Goal: Task Accomplishment & Management: Manage account settings

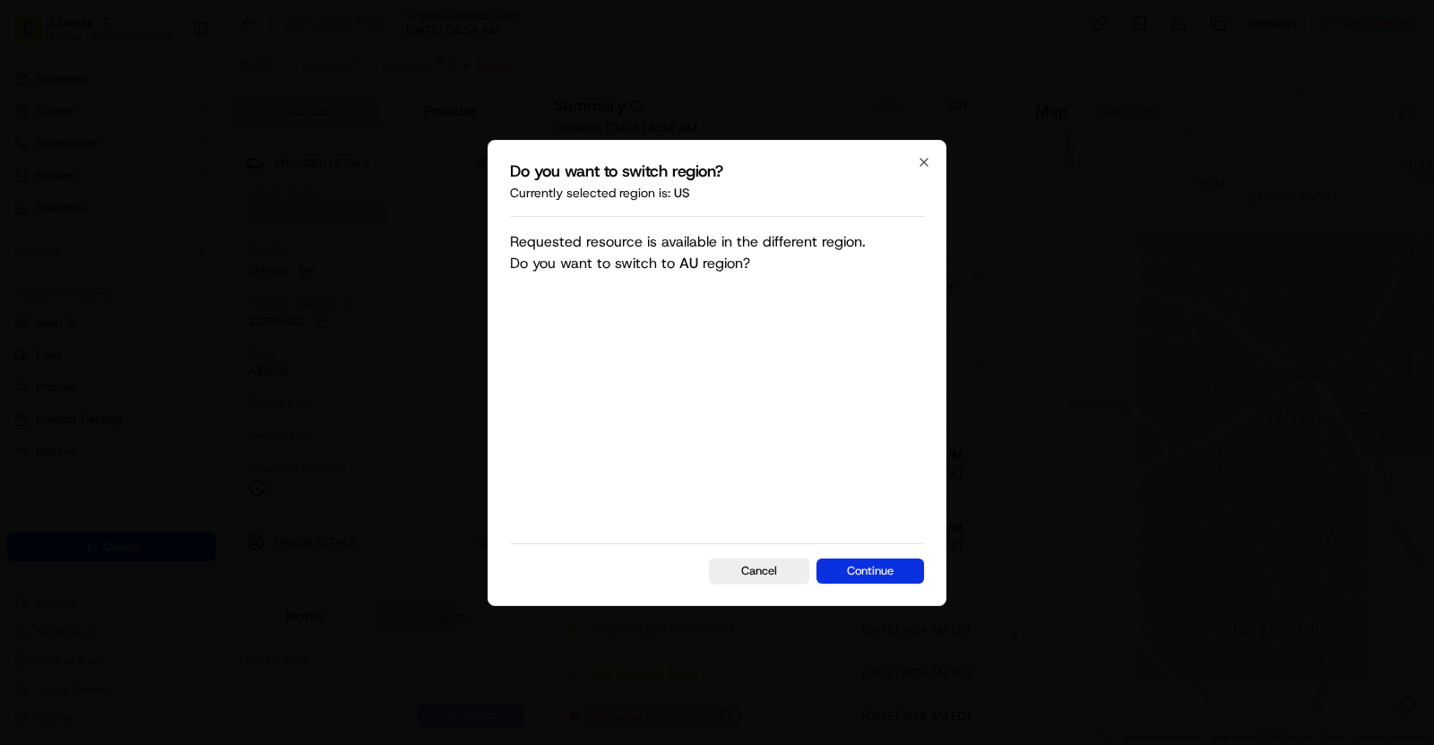
click at [872, 574] on button "Continue" at bounding box center [871, 570] width 108 height 25
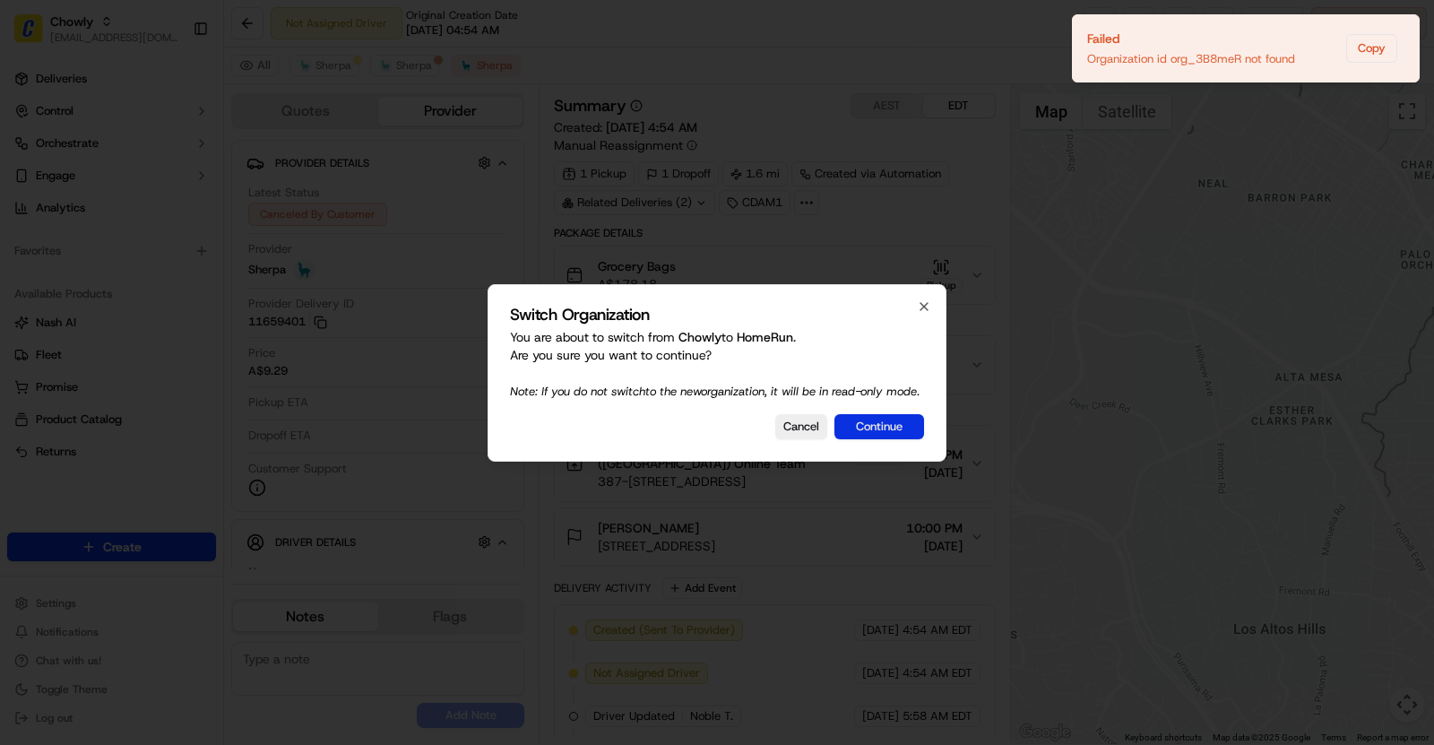
click at [898, 430] on button "Continue" at bounding box center [880, 426] width 90 height 25
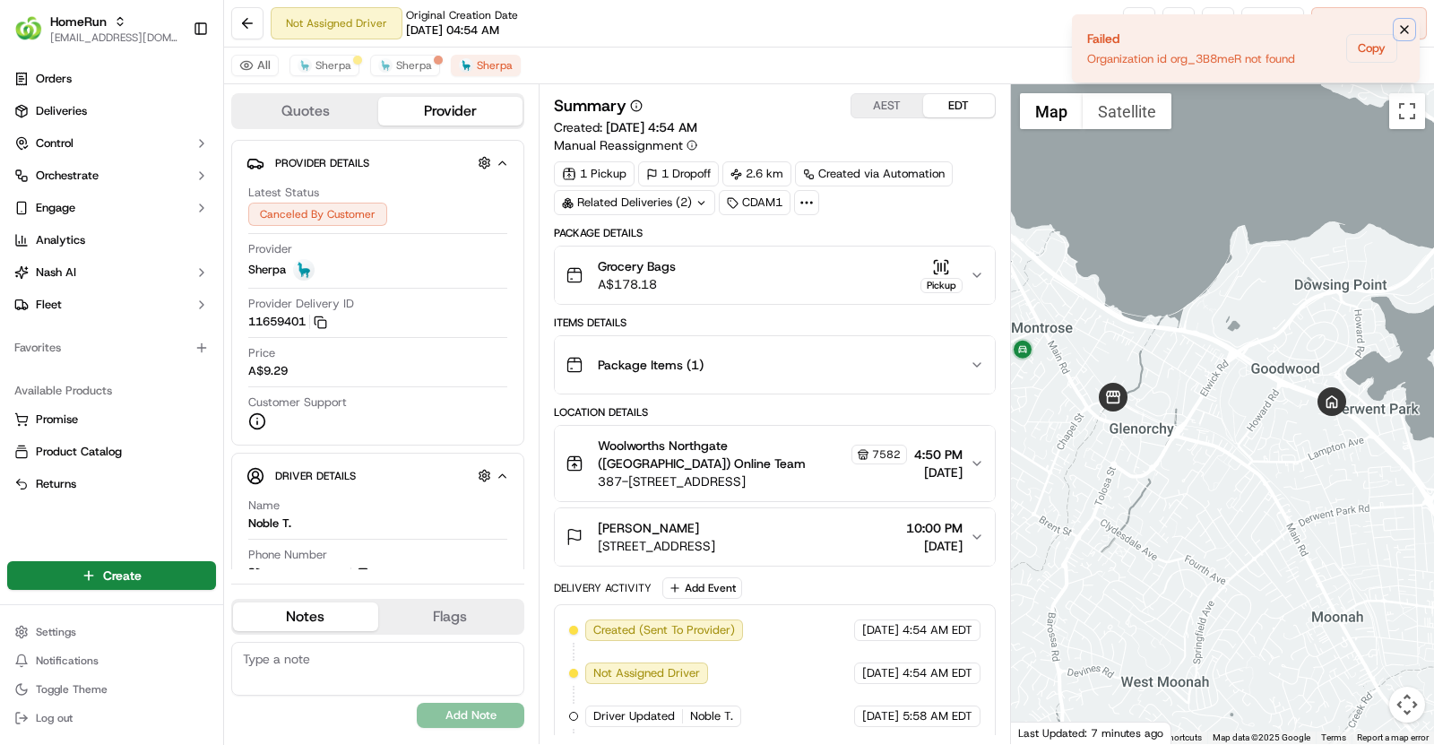
click at [1404, 28] on icon "Notifications (F8)" at bounding box center [1404, 29] width 7 height 7
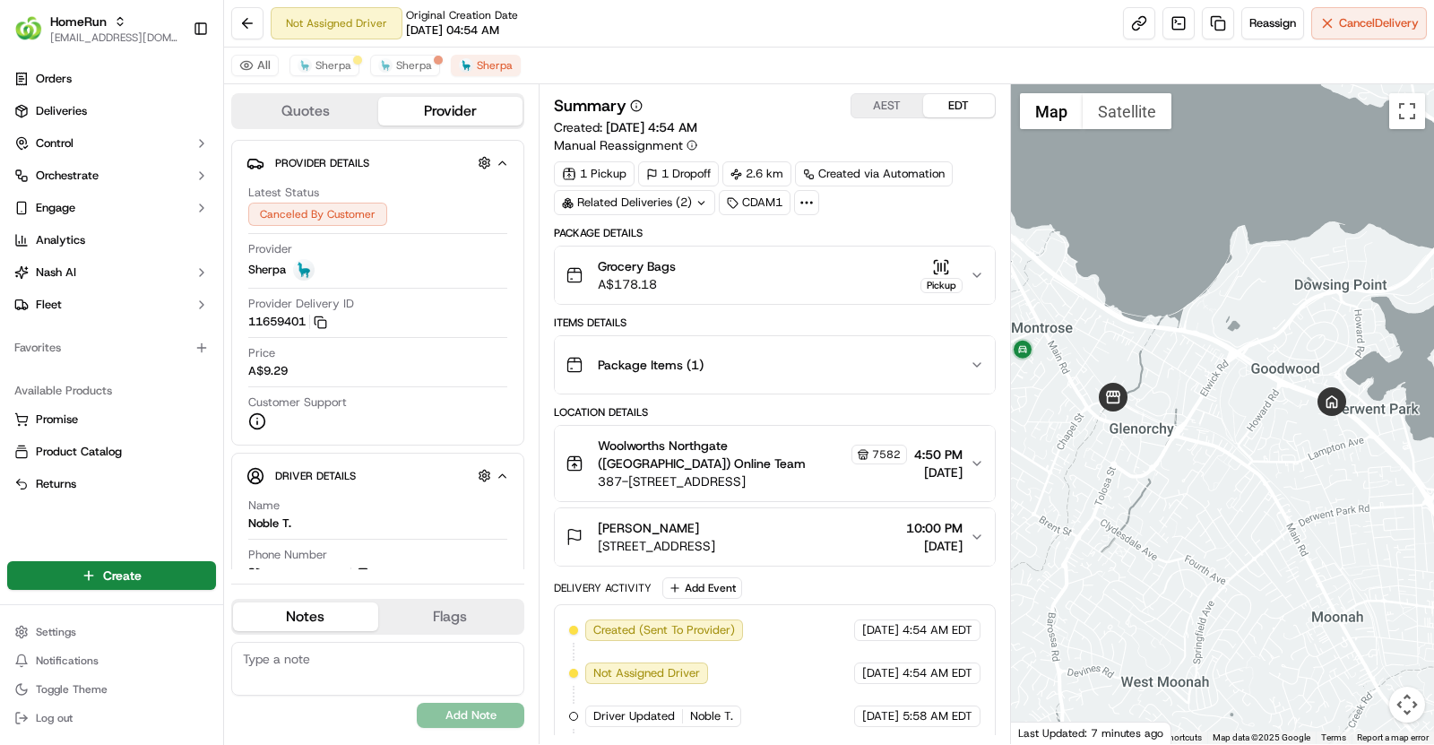
click at [852, 446] on div "7582" at bounding box center [880, 455] width 56 height 20
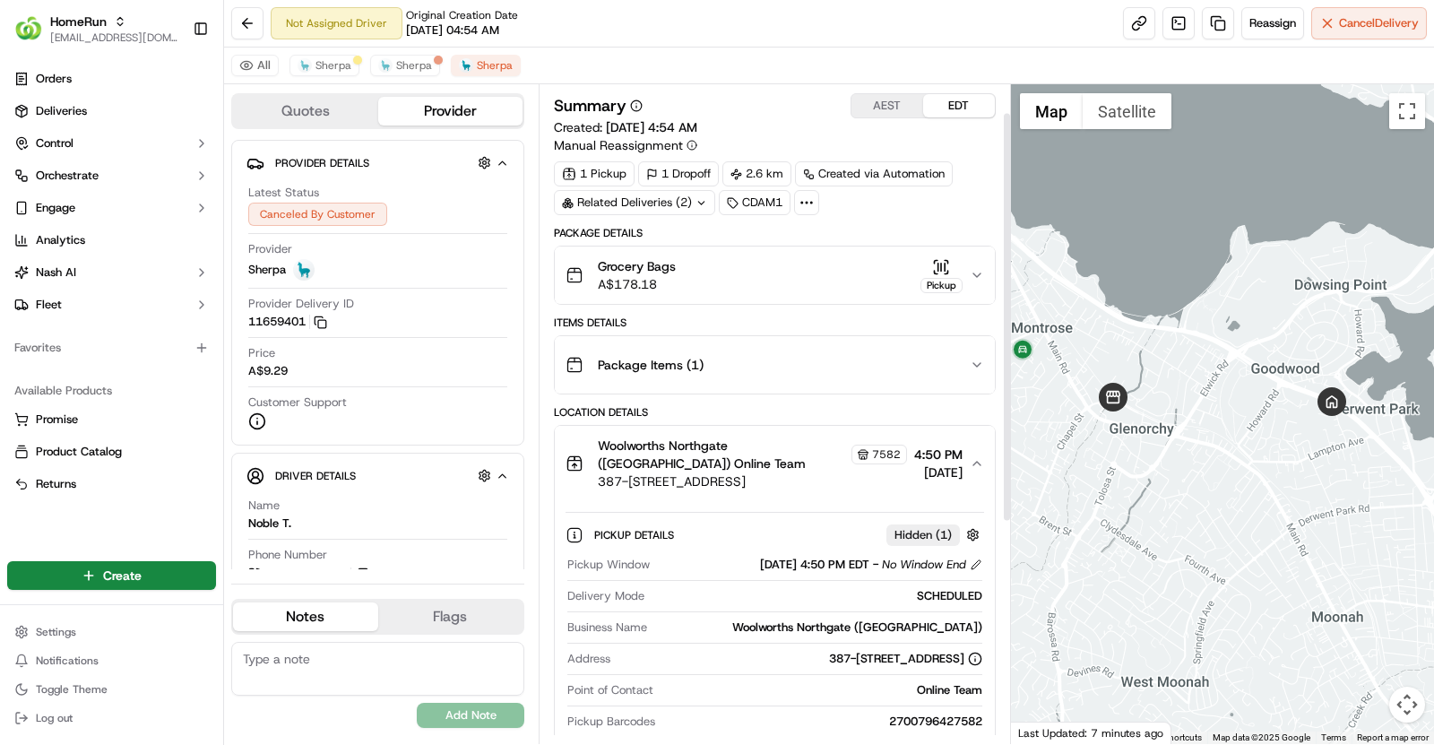
scroll to position [177, 0]
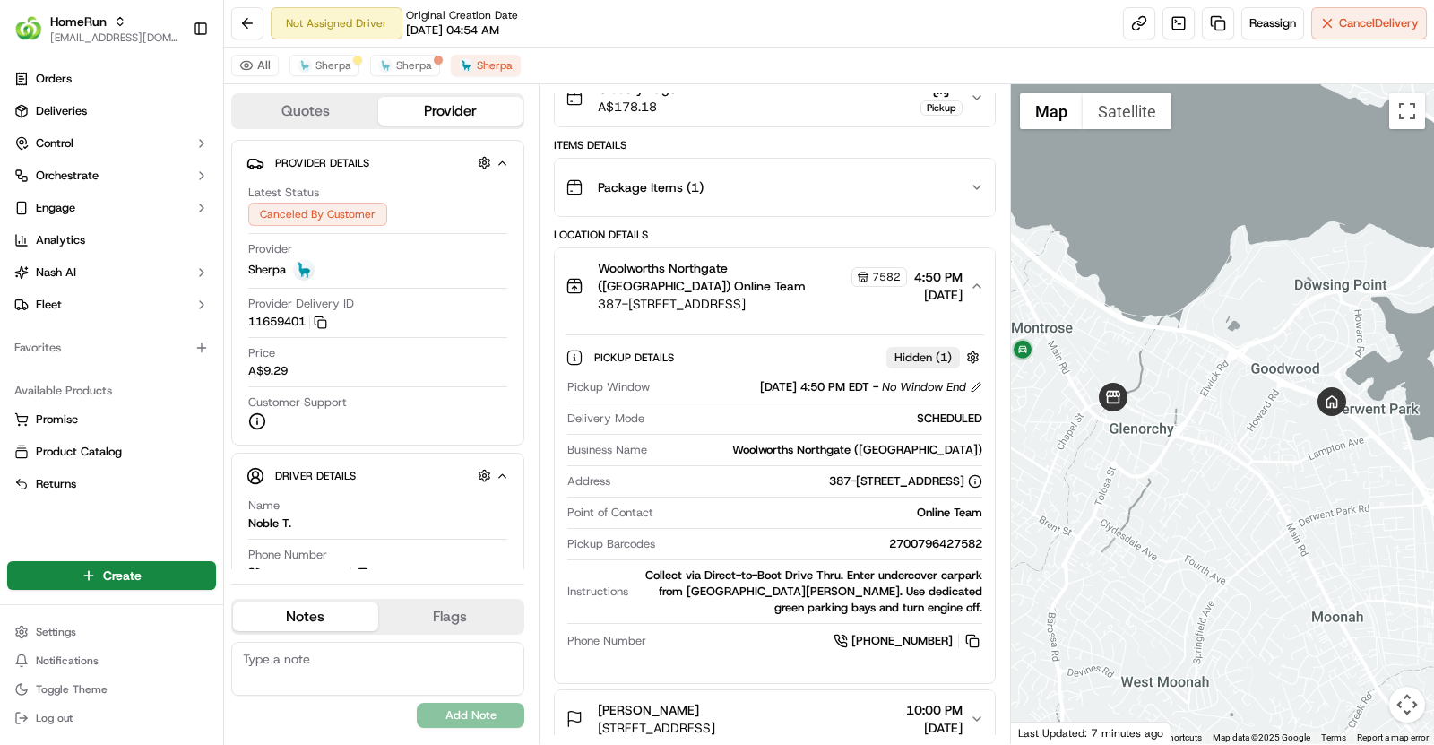
drag, startPoint x: 684, startPoint y: 385, endPoint x: 851, endPoint y: 376, distance: 167.0
click at [850, 379] on div "19/09/2025 4:50 PM EDT - No Window End" at bounding box center [819, 387] width 325 height 16
click at [971, 352] on button "button" at bounding box center [973, 357] width 22 height 22
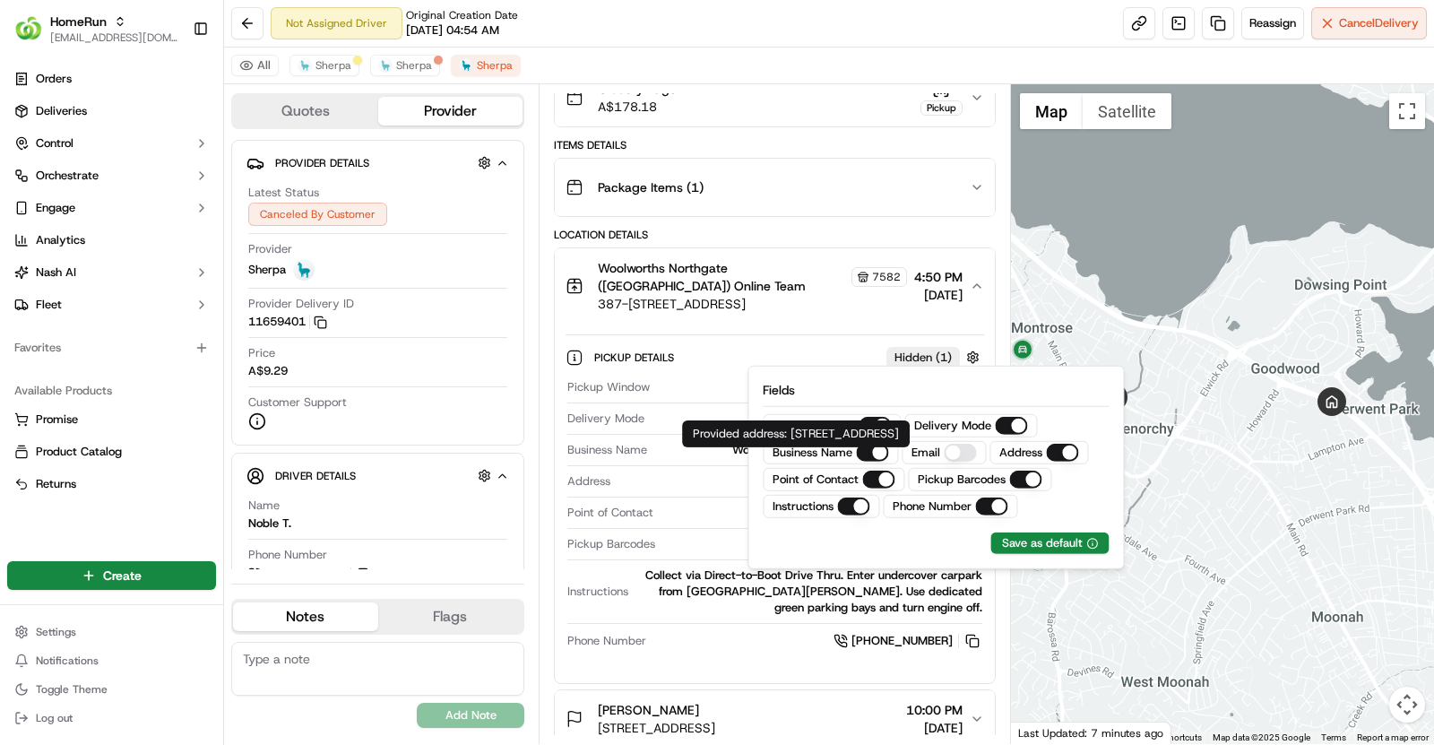
click at [690, 447] on div "Provided address: 387-393 Main Rd, Glenorchy, TAS 7010, AU Provided address: 38…" at bounding box center [796, 433] width 228 height 27
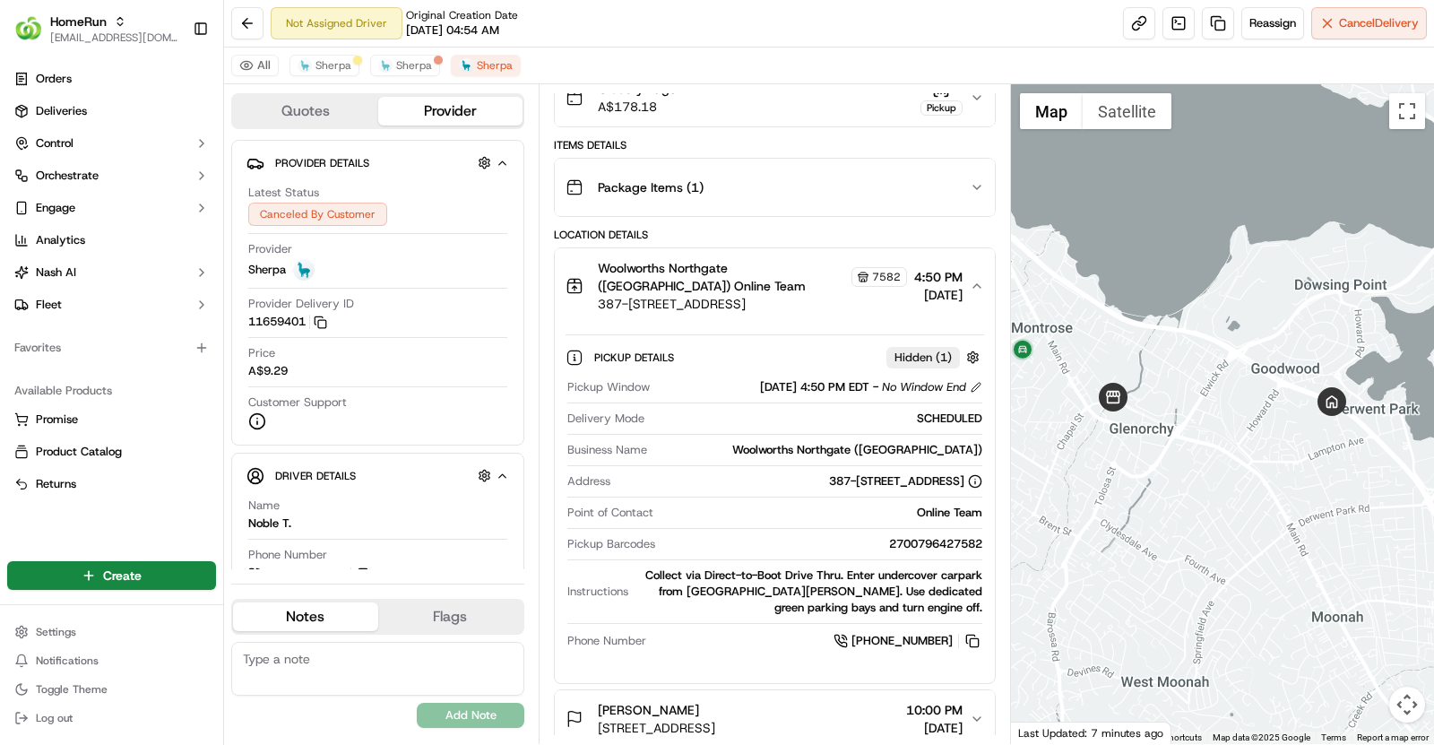
click at [821, 358] on div "Pickup Details Hidden ( 1 )" at bounding box center [789, 357] width 390 height 22
click at [343, 68] on span "Sherpa" at bounding box center [334, 65] width 36 height 14
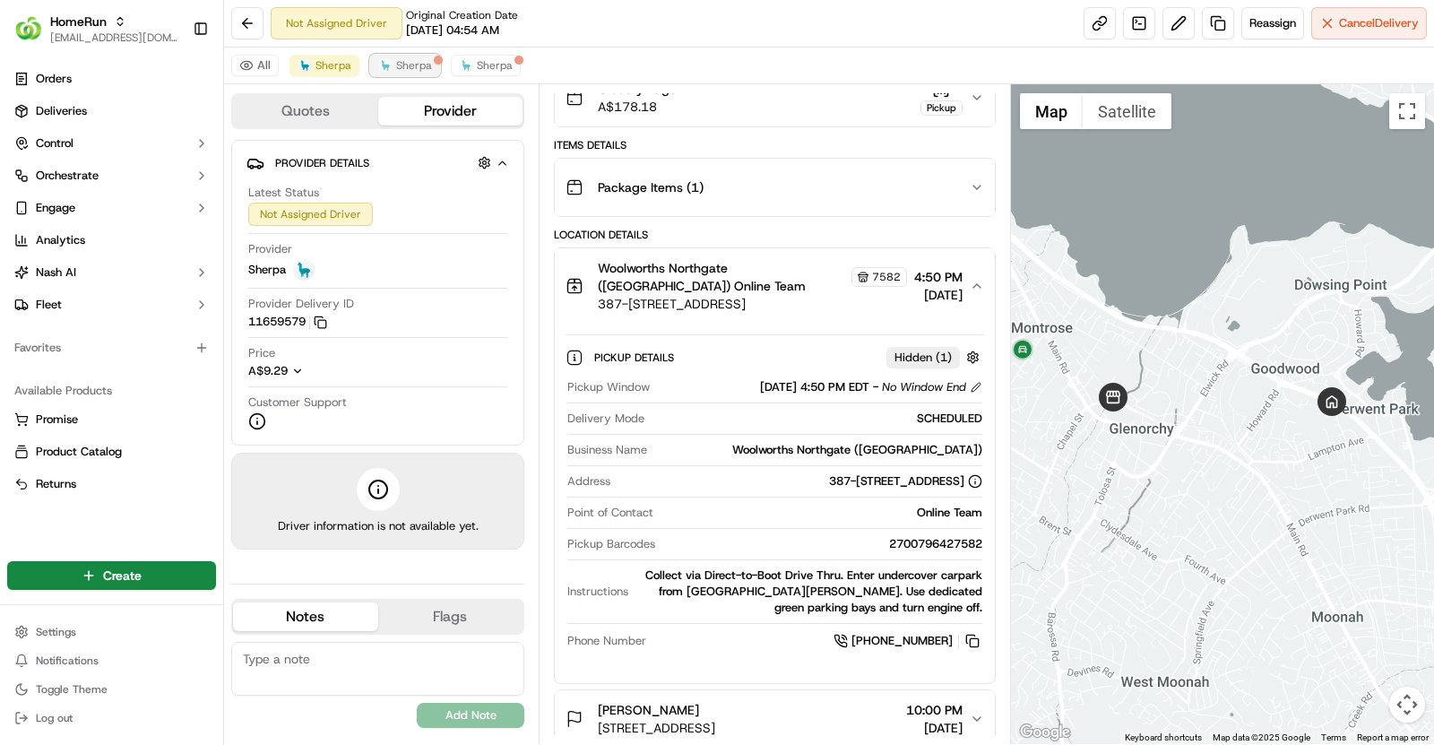
click at [396, 62] on span "Sherpa" at bounding box center [414, 65] width 36 height 14
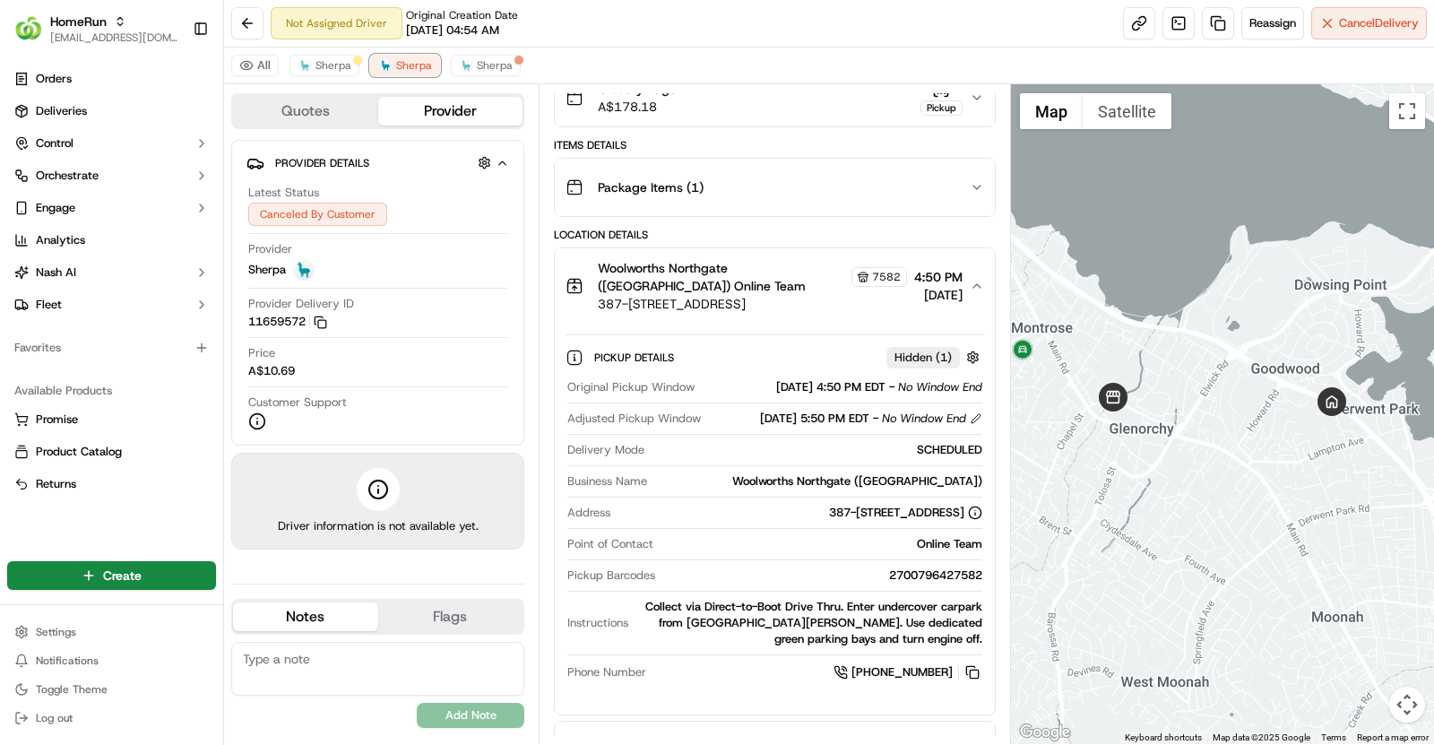
scroll to position [0, 0]
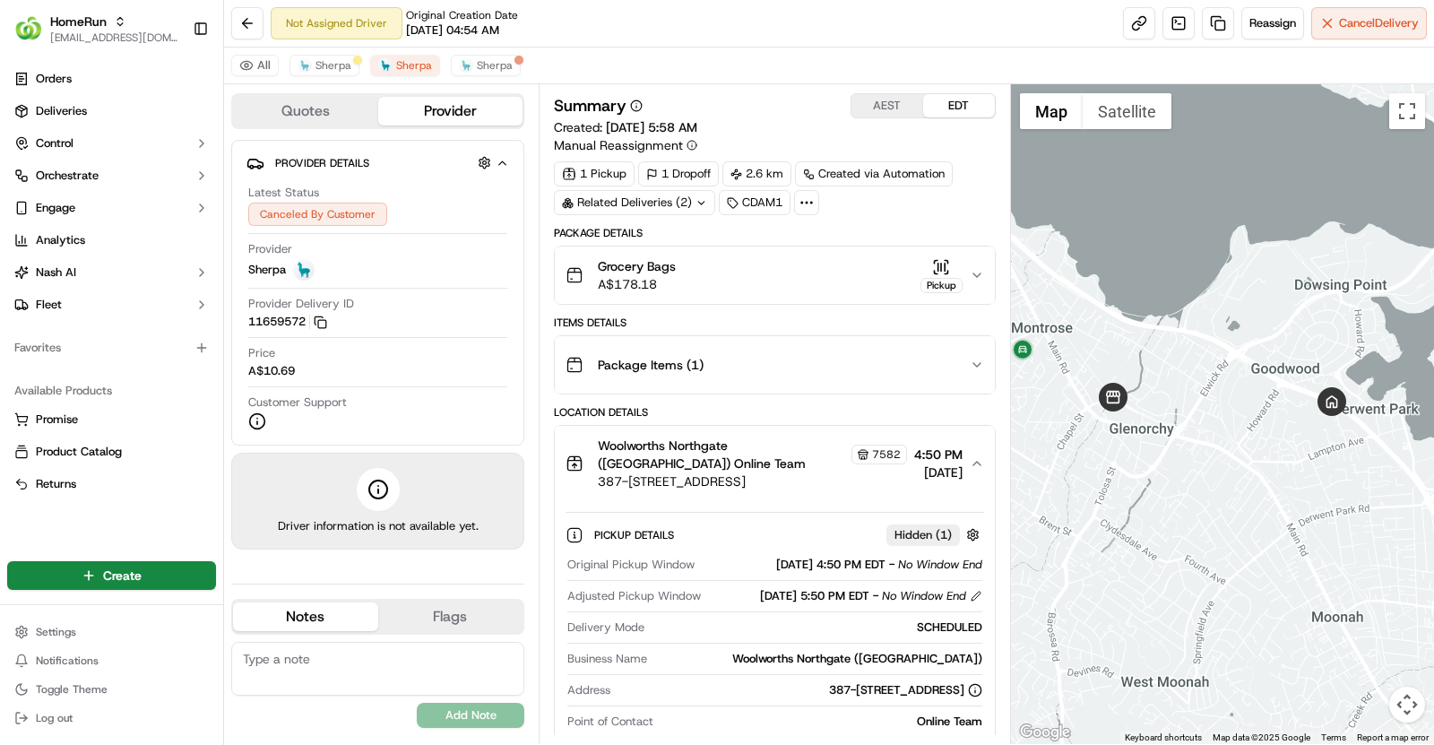
click at [883, 99] on button "AEST" at bounding box center [888, 105] width 72 height 23
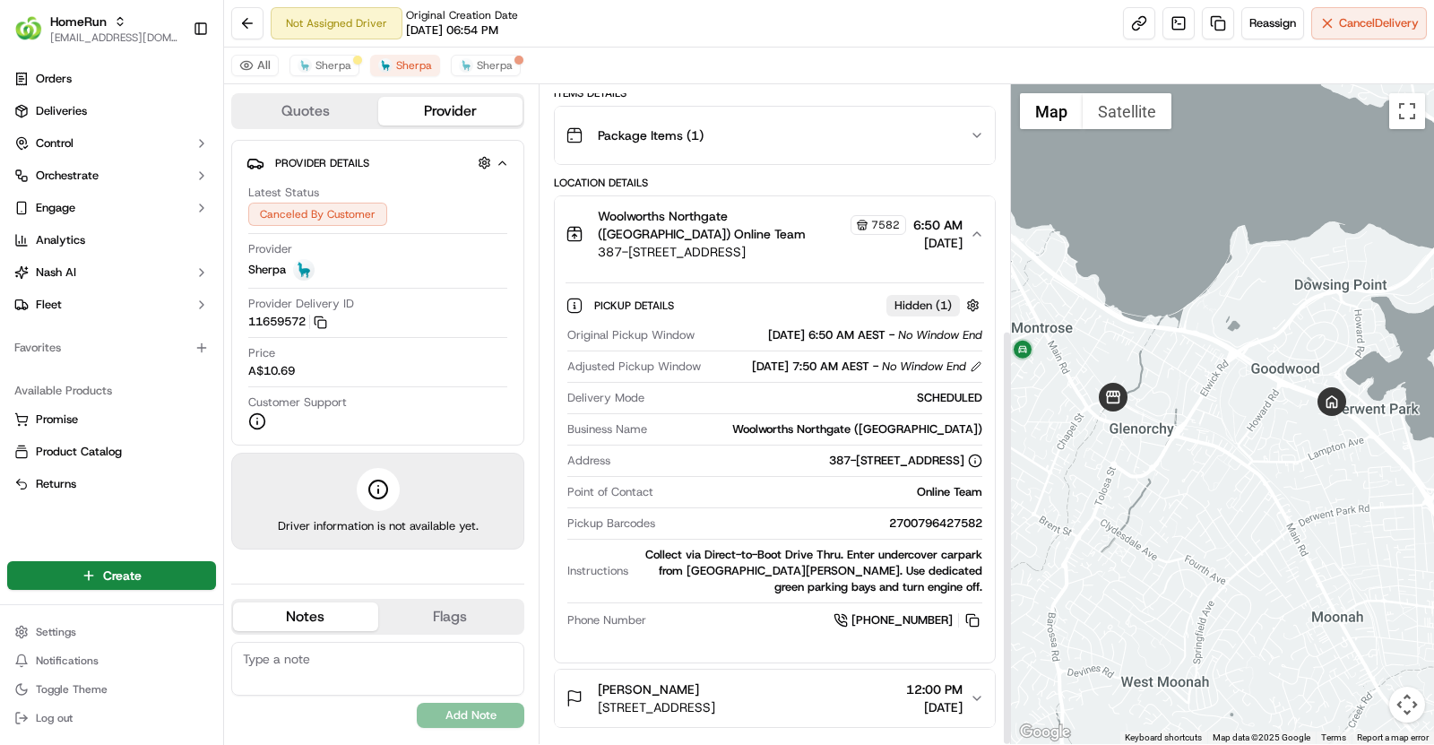
scroll to position [387, 0]
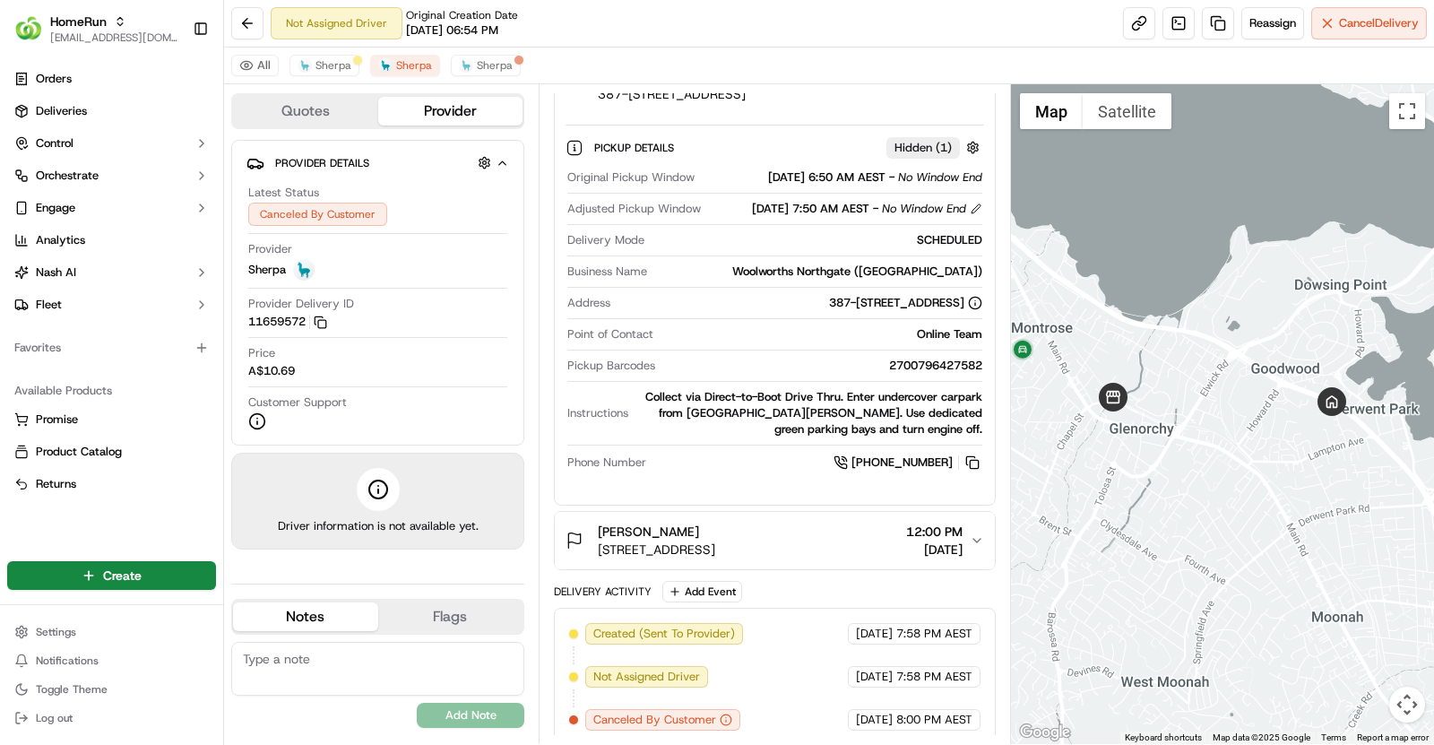
click at [715, 541] on span "20 Elmsleigh Rd, Derwent Park, TAS 7009, AU" at bounding box center [656, 550] width 117 height 18
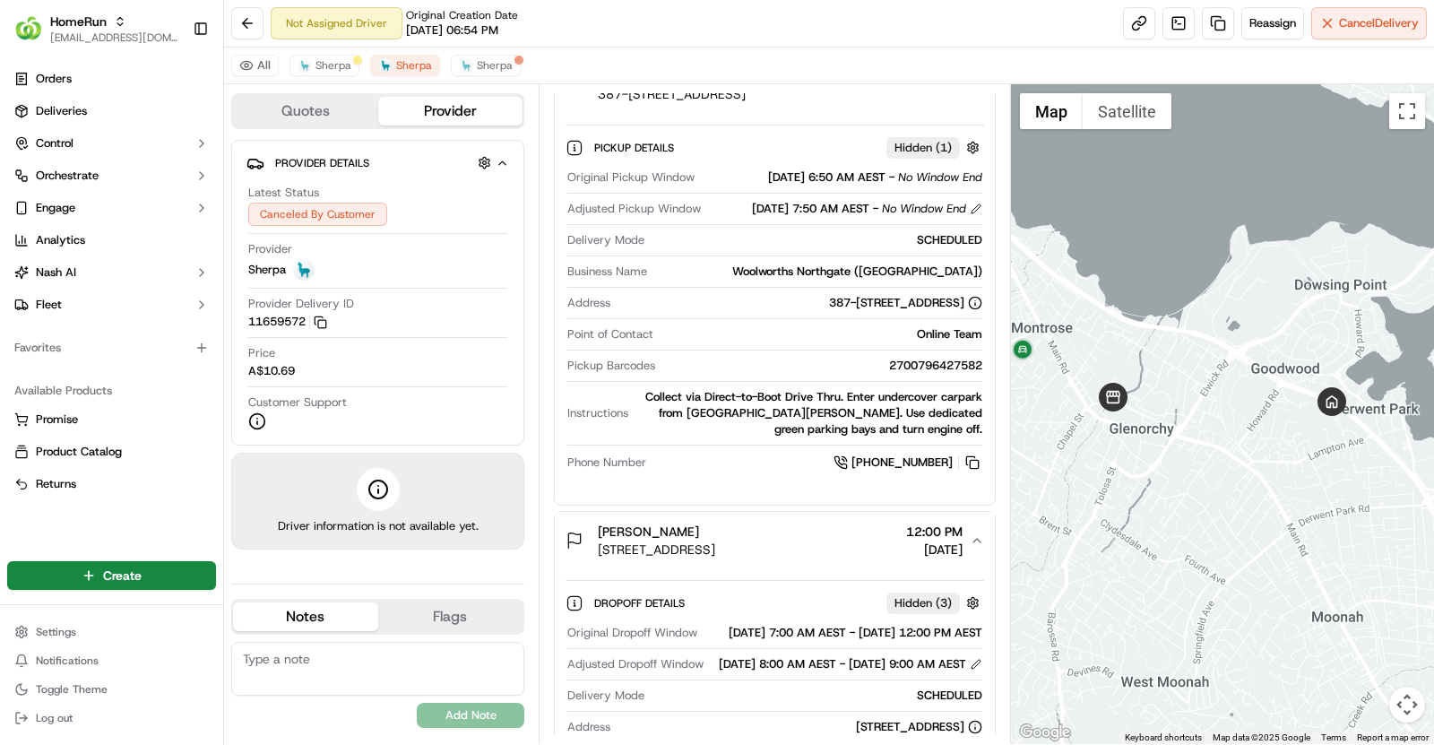
scroll to position [729, 0]
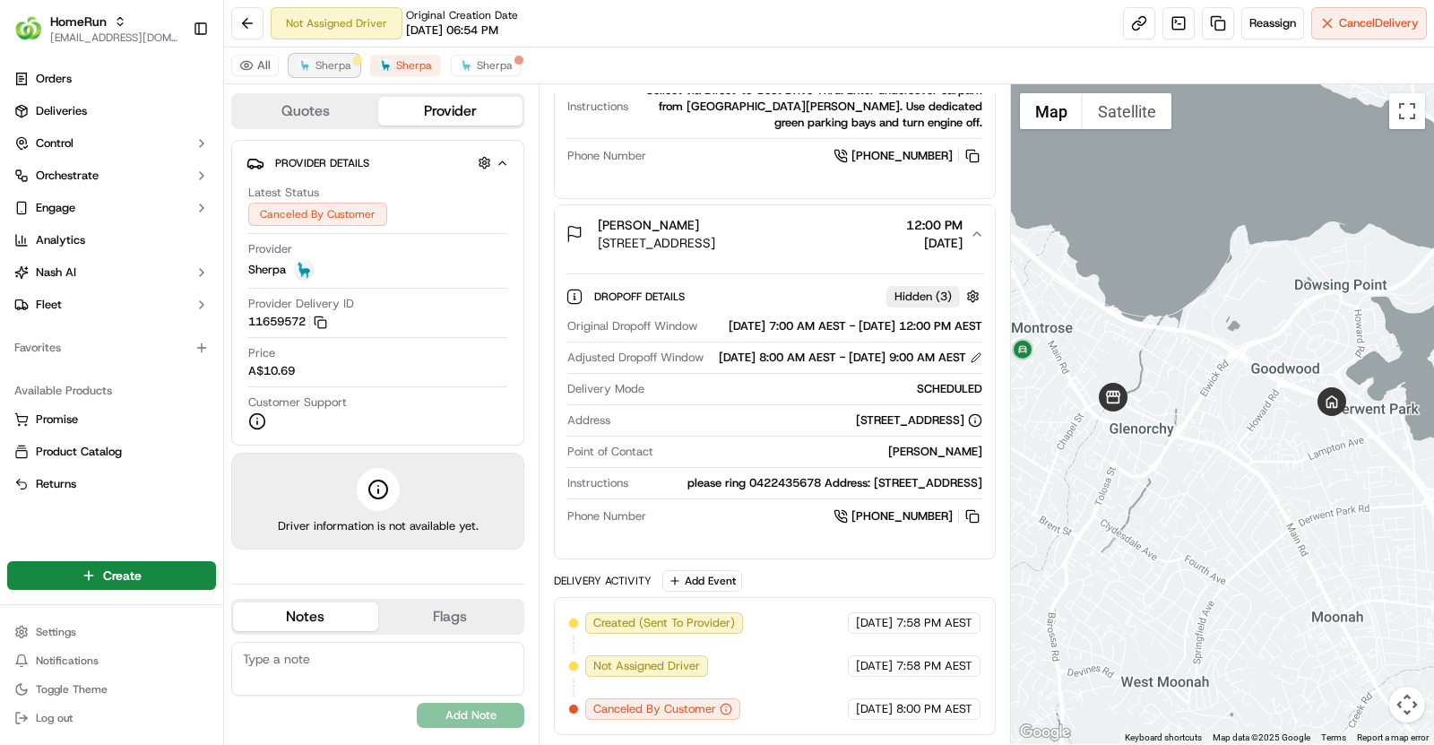
click at [312, 65] on button "Sherpa" at bounding box center [325, 66] width 70 height 22
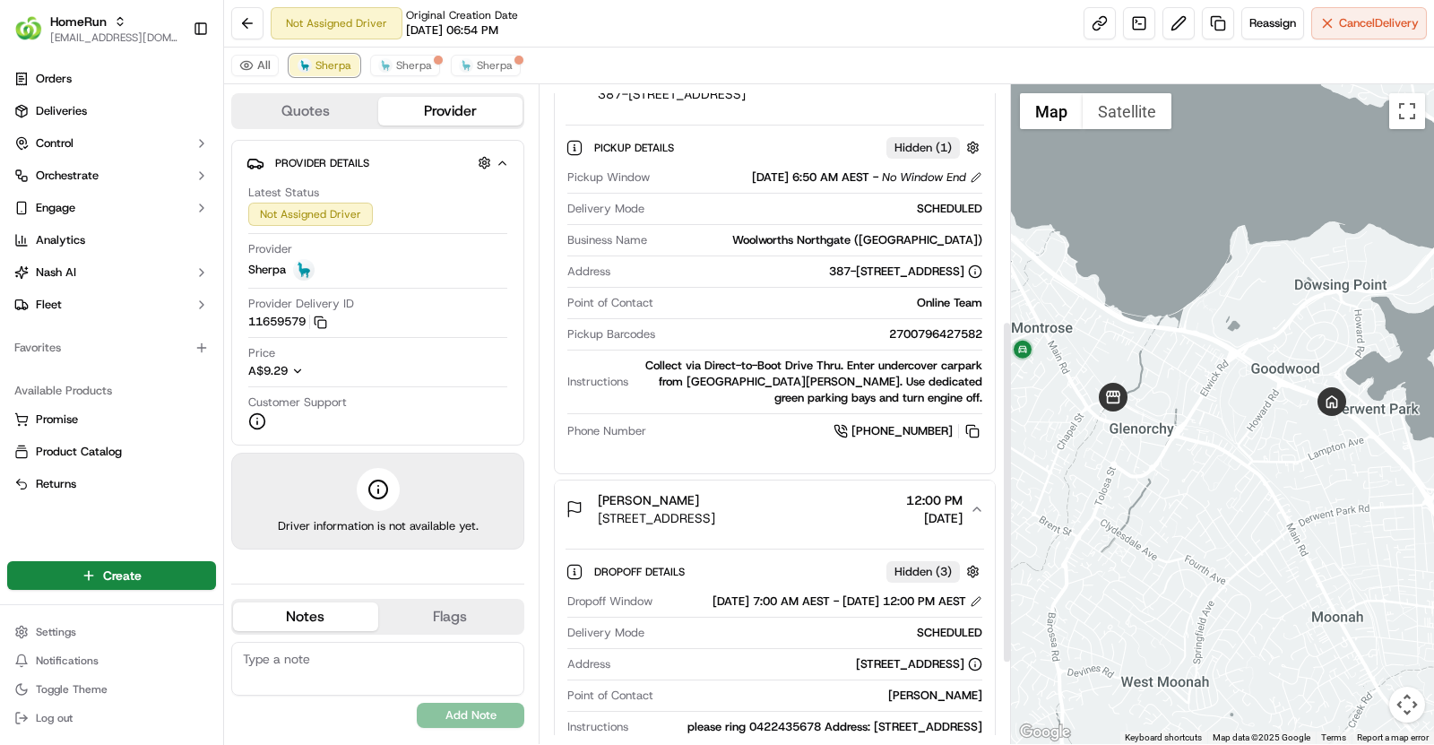
scroll to position [364, 0]
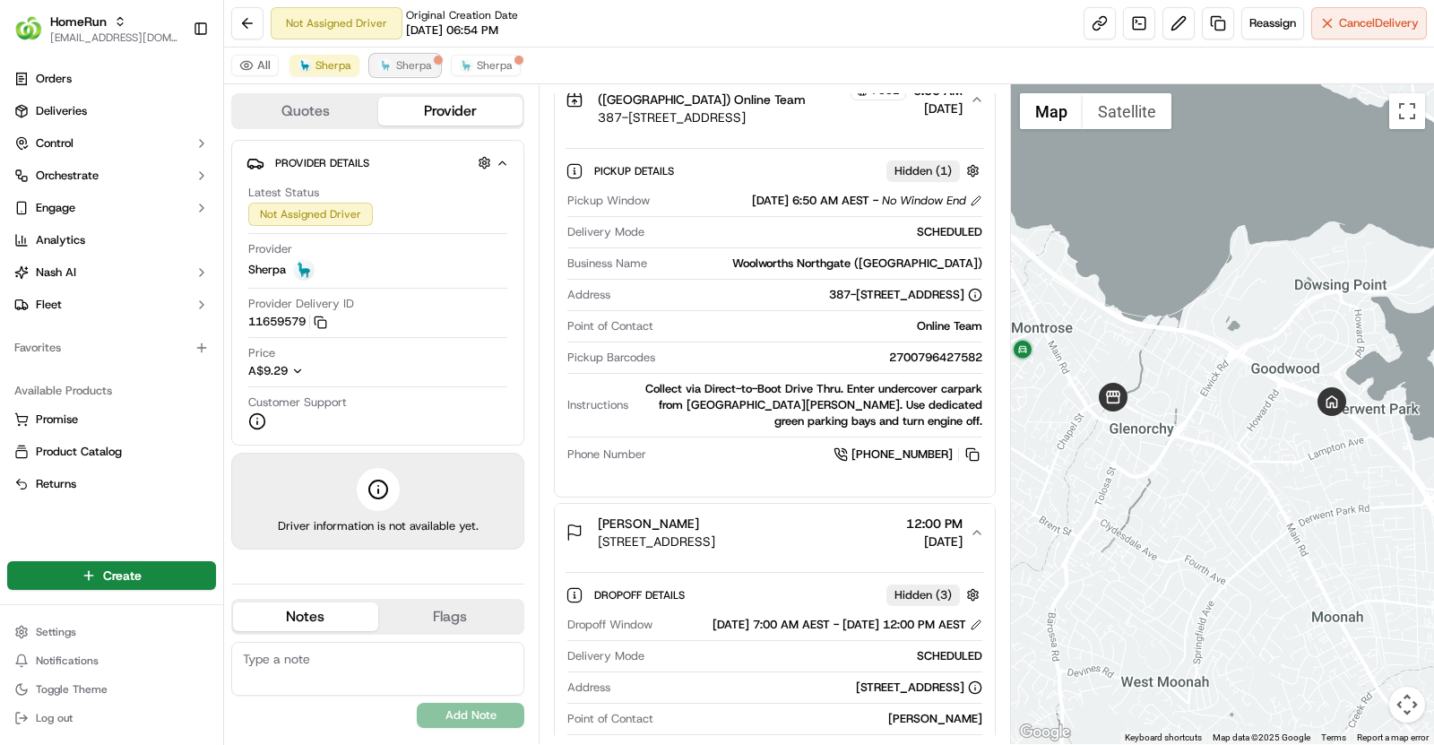
click at [396, 65] on span "Sherpa" at bounding box center [414, 65] width 36 height 14
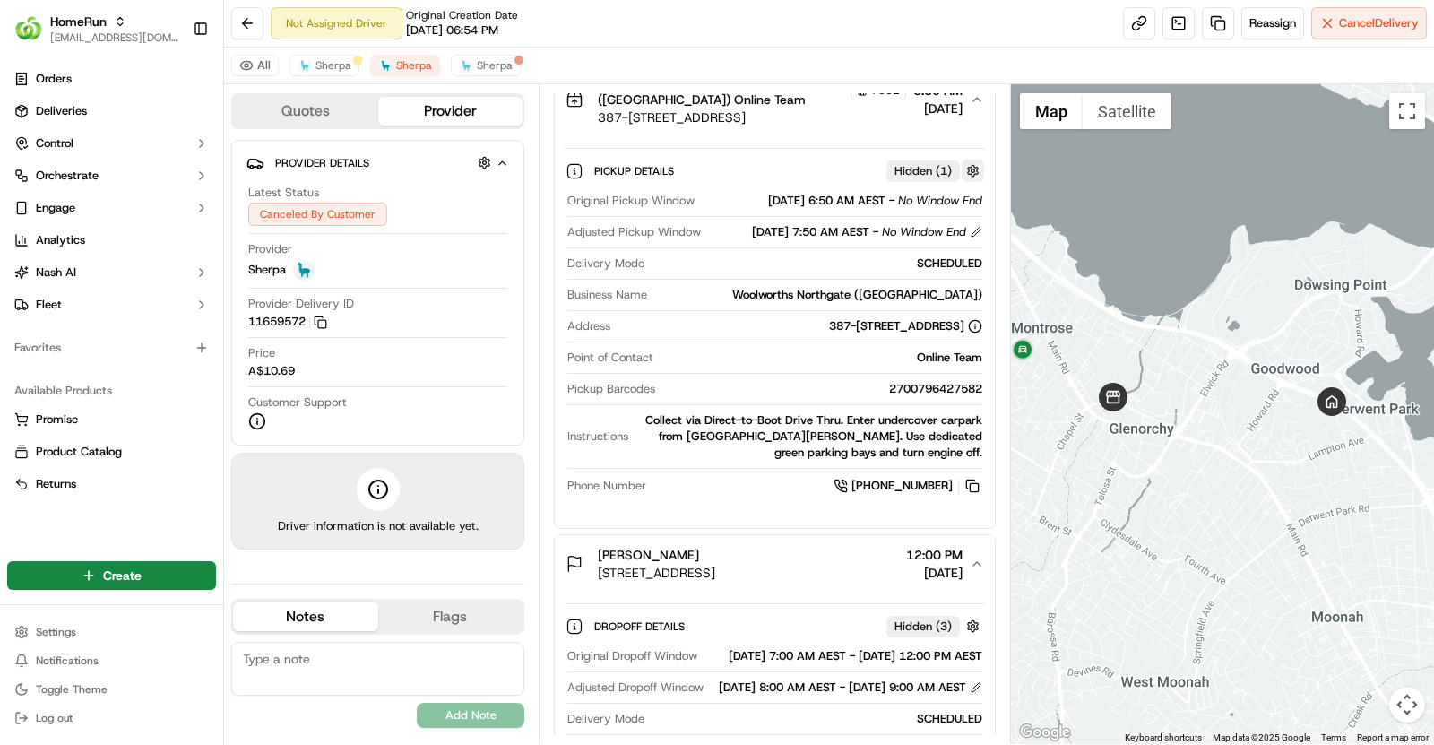
click at [972, 166] on button "button" at bounding box center [973, 171] width 22 height 22
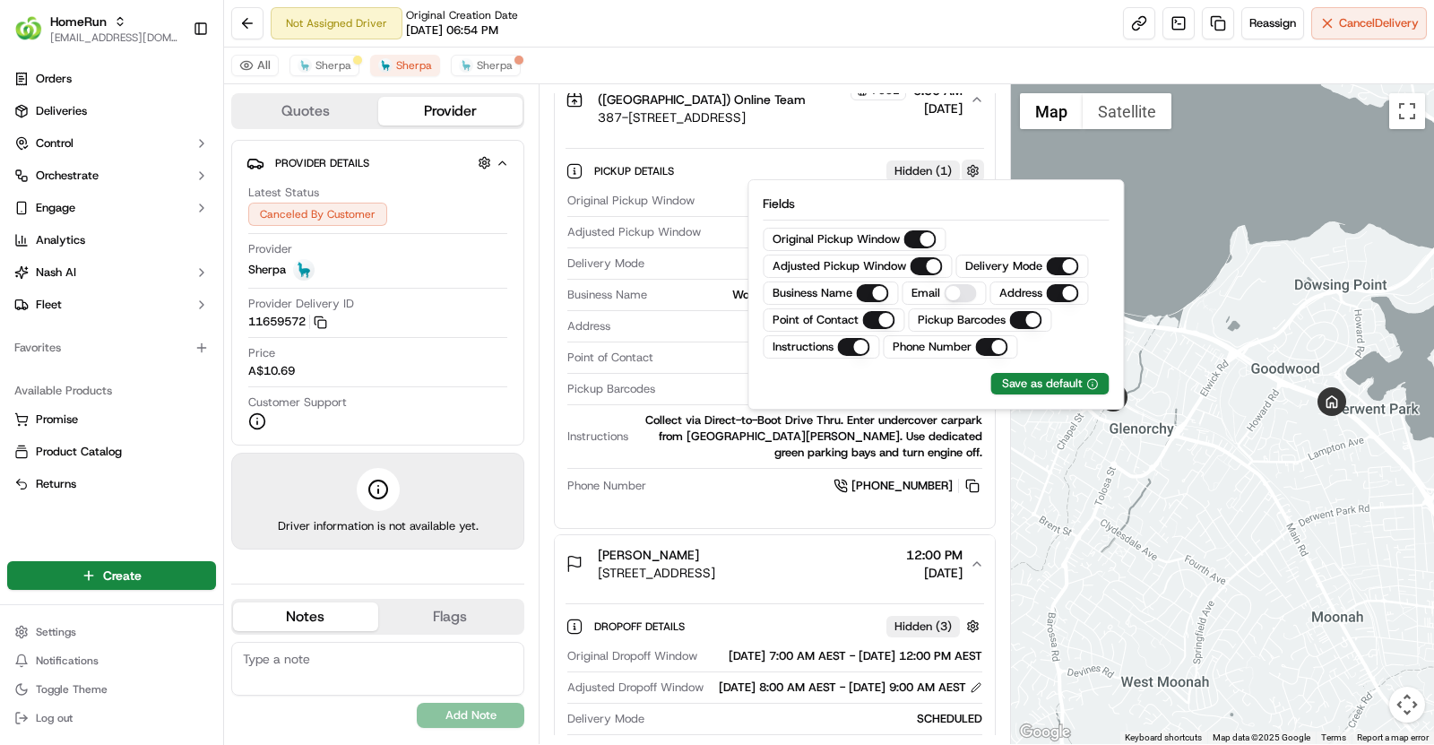
type Window "on"
click at [317, 78] on div "All Sherpa Sherpa Sherpa" at bounding box center [829, 66] width 1210 height 37
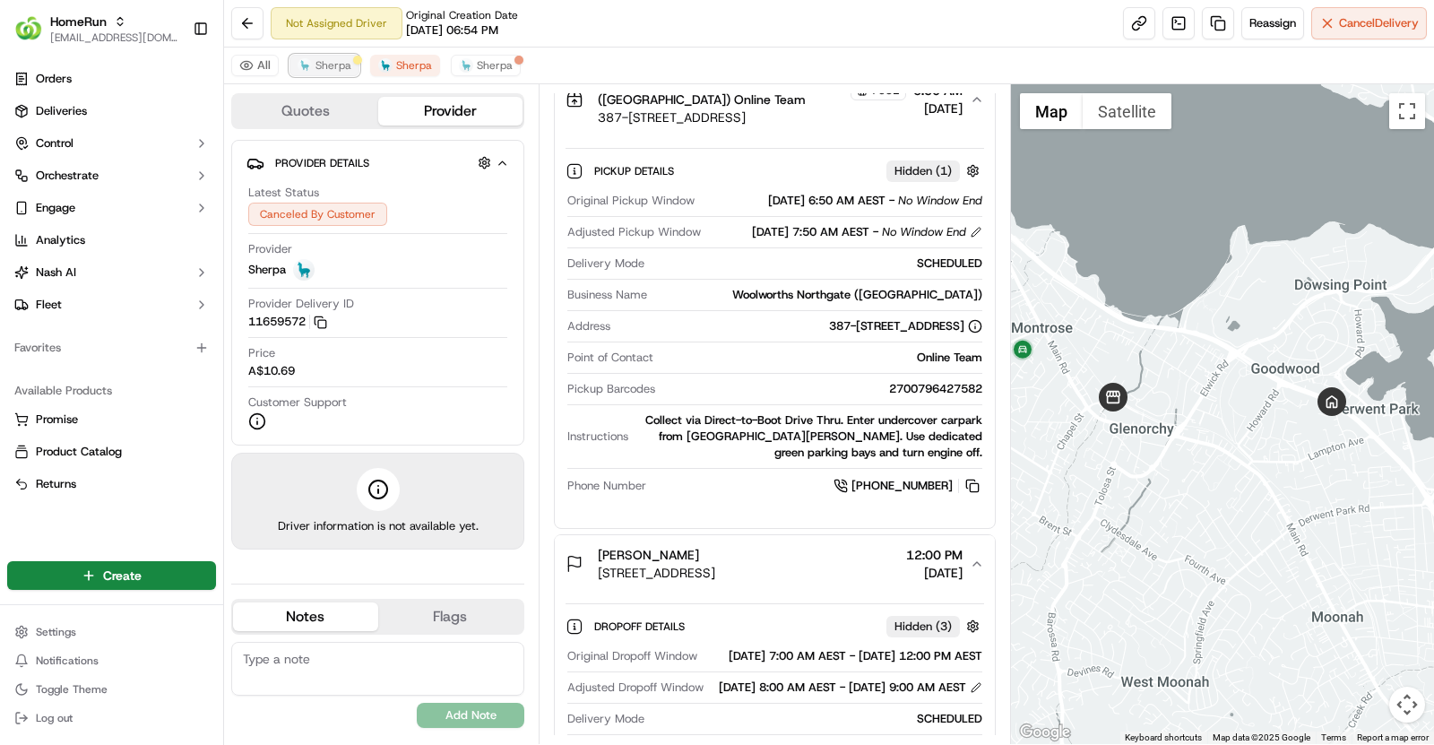
click at [323, 71] on span "Sherpa" at bounding box center [334, 65] width 36 height 14
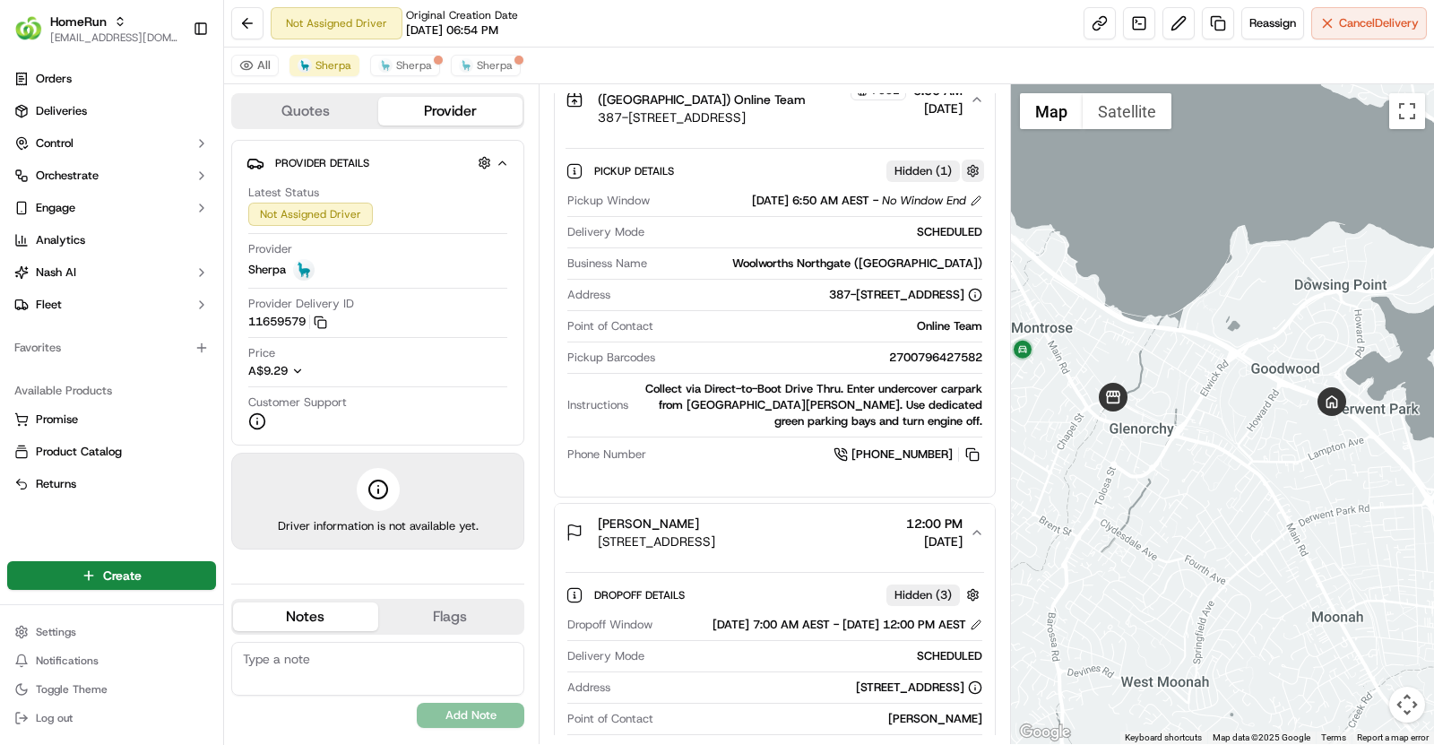
click at [976, 160] on button "button" at bounding box center [973, 171] width 22 height 22
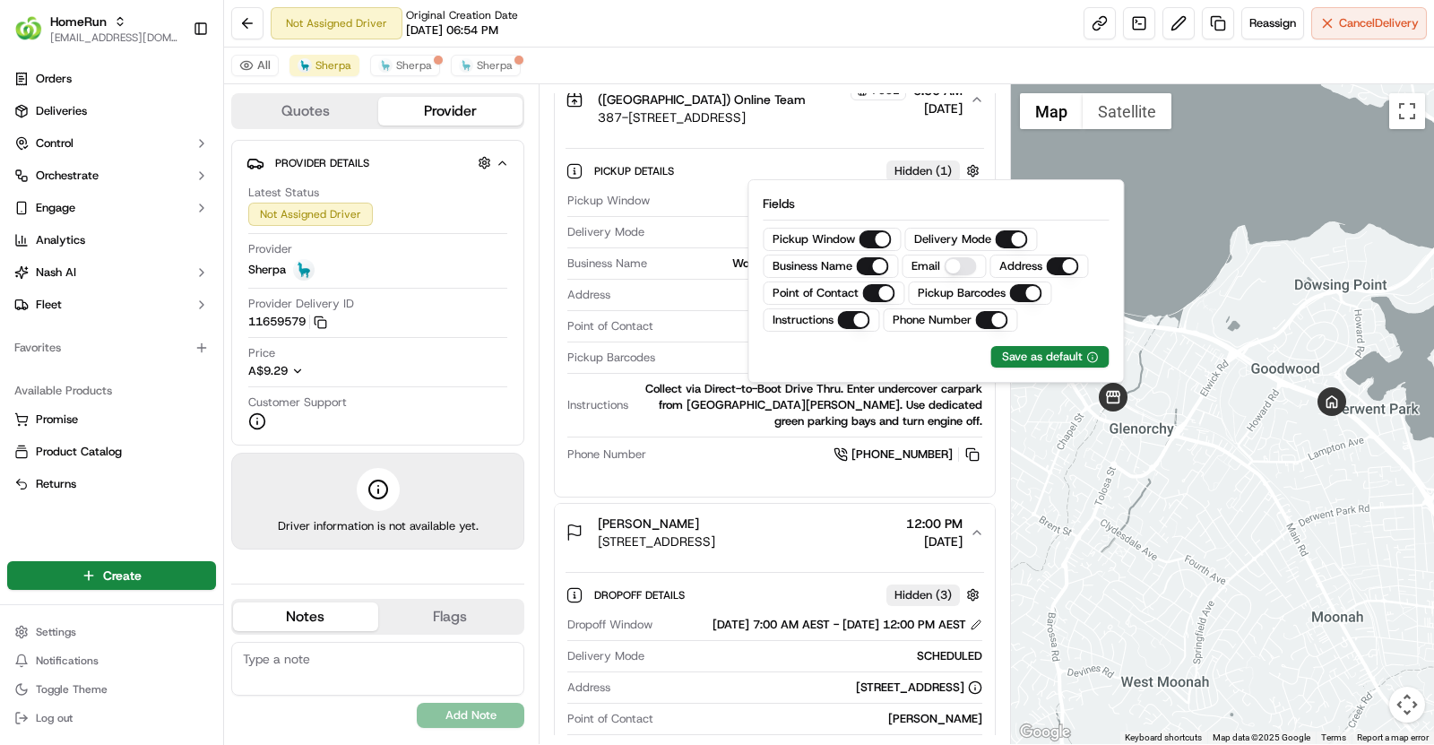
click at [765, 160] on div "Pickup Details Hidden ( 1 )" at bounding box center [789, 171] width 390 height 22
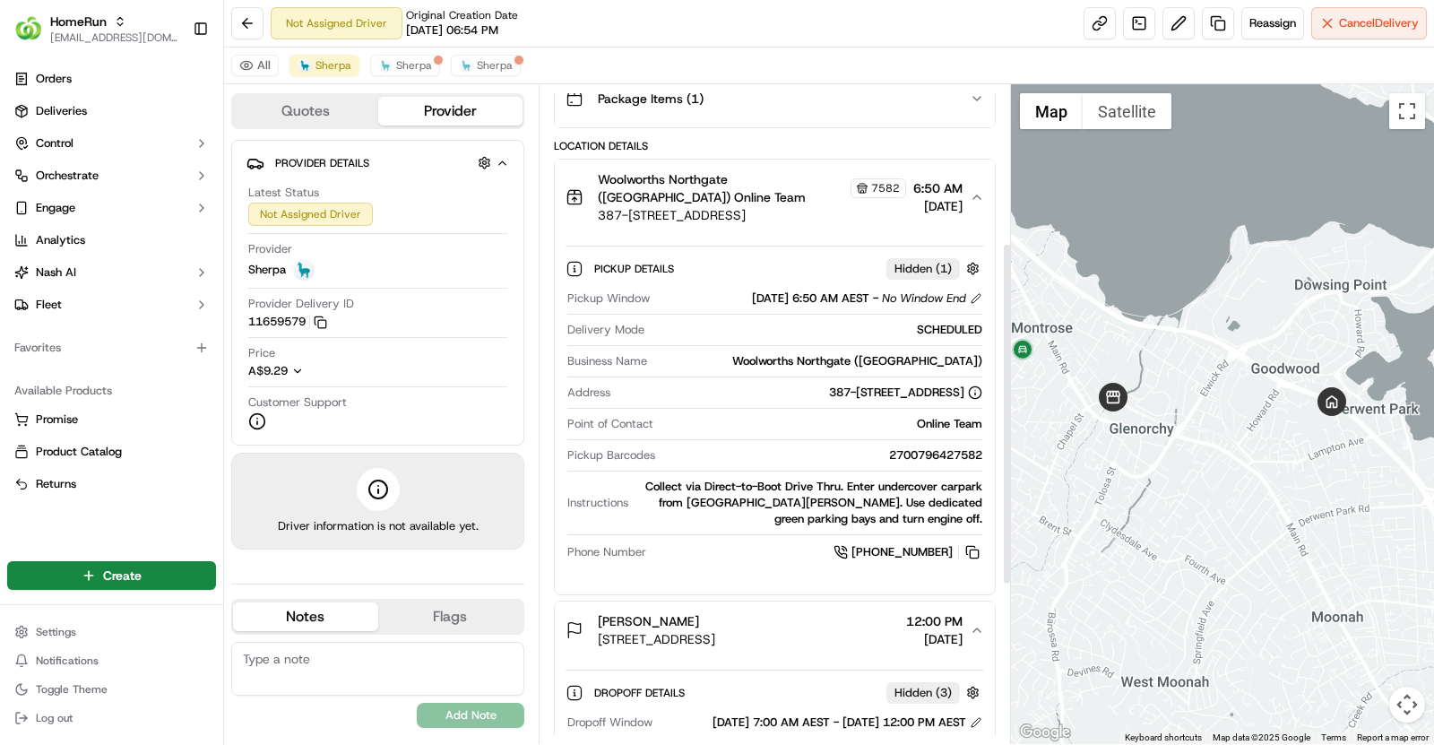
scroll to position [240, 0]
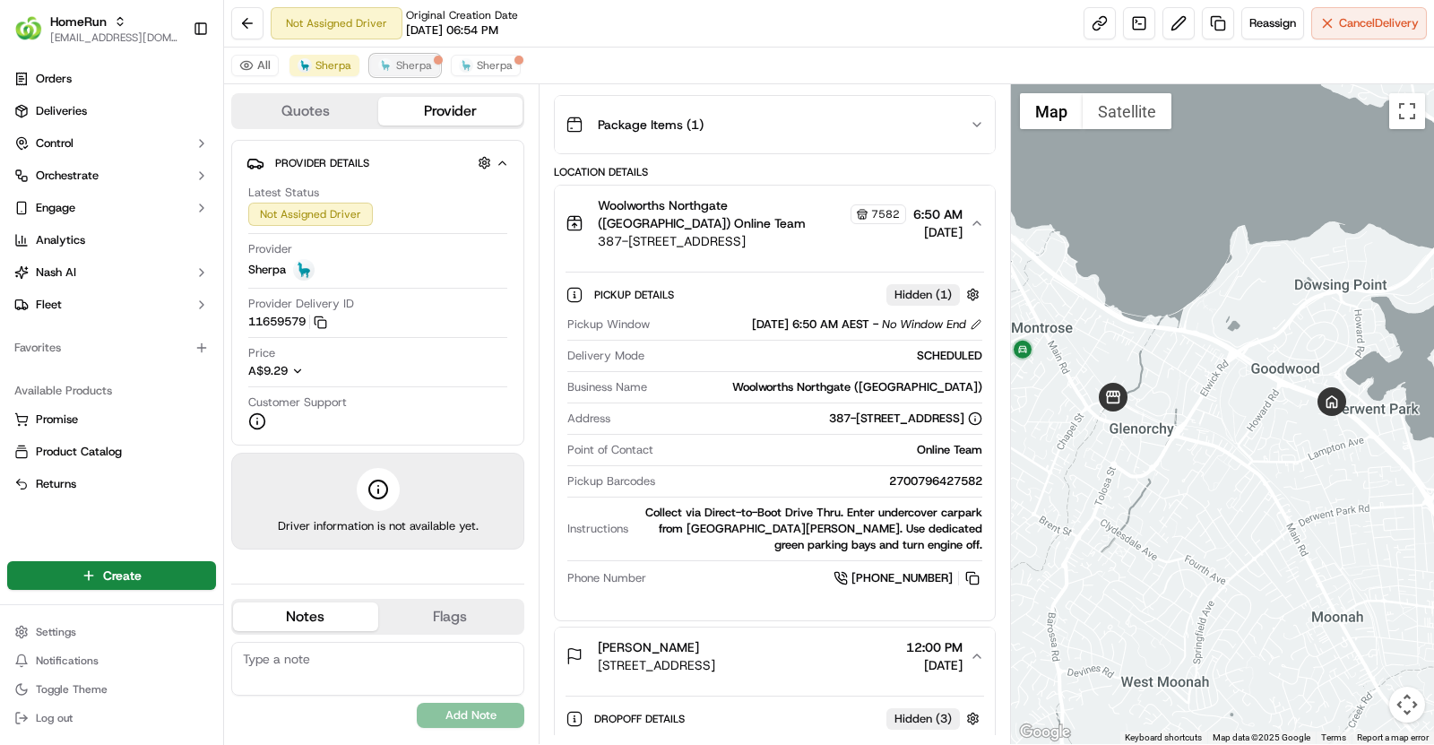
click at [418, 61] on span "Sherpa" at bounding box center [414, 65] width 36 height 14
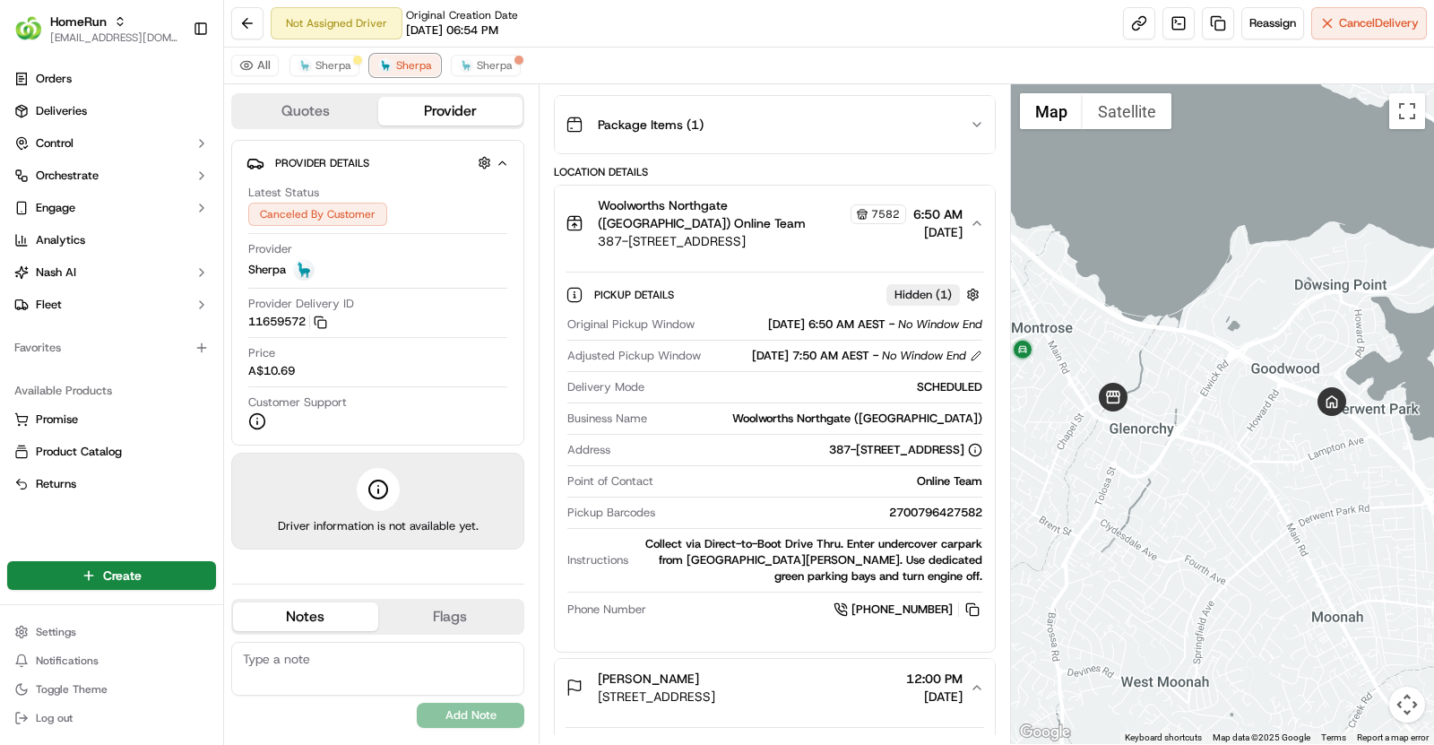
scroll to position [128, 0]
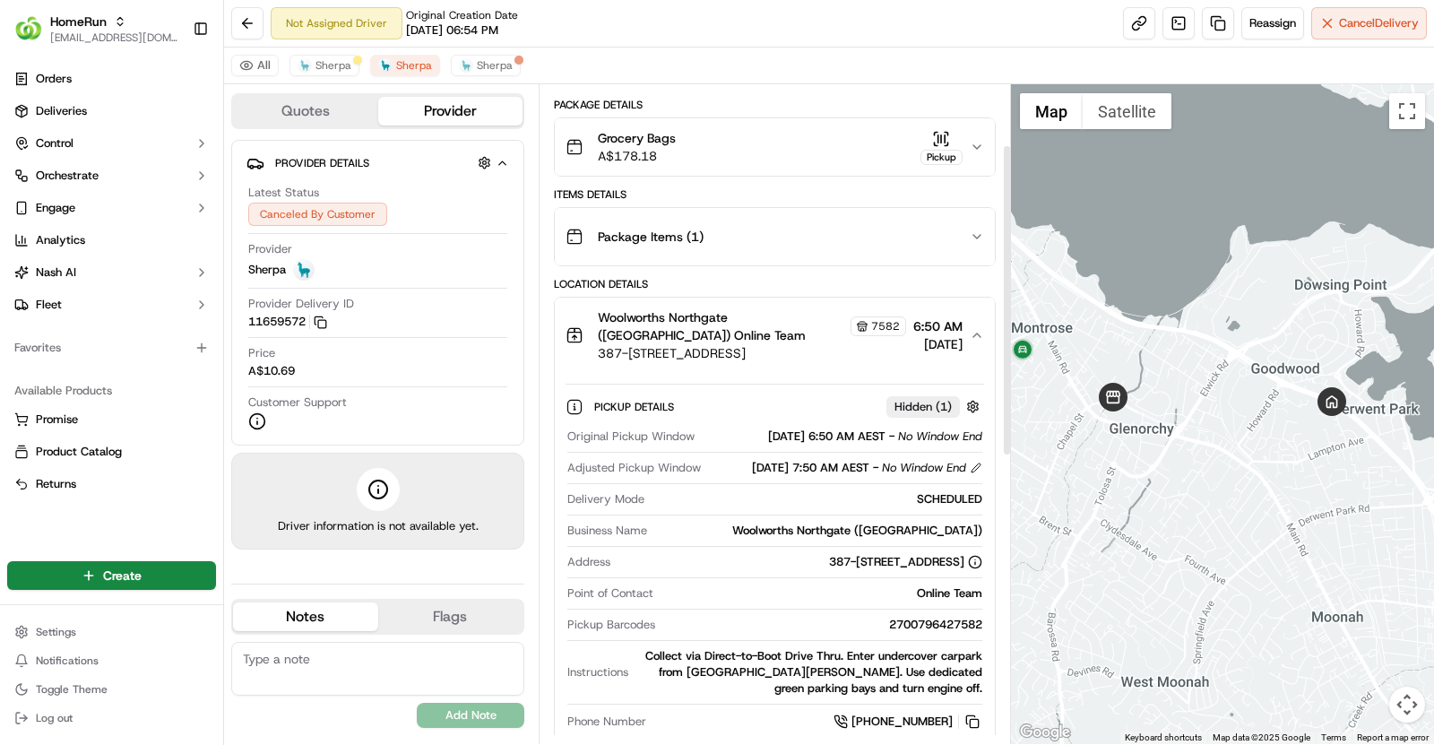
click at [824, 310] on div "Woolworths Northgate (Glenorchy) Online Team 7582" at bounding box center [752, 326] width 308 height 36
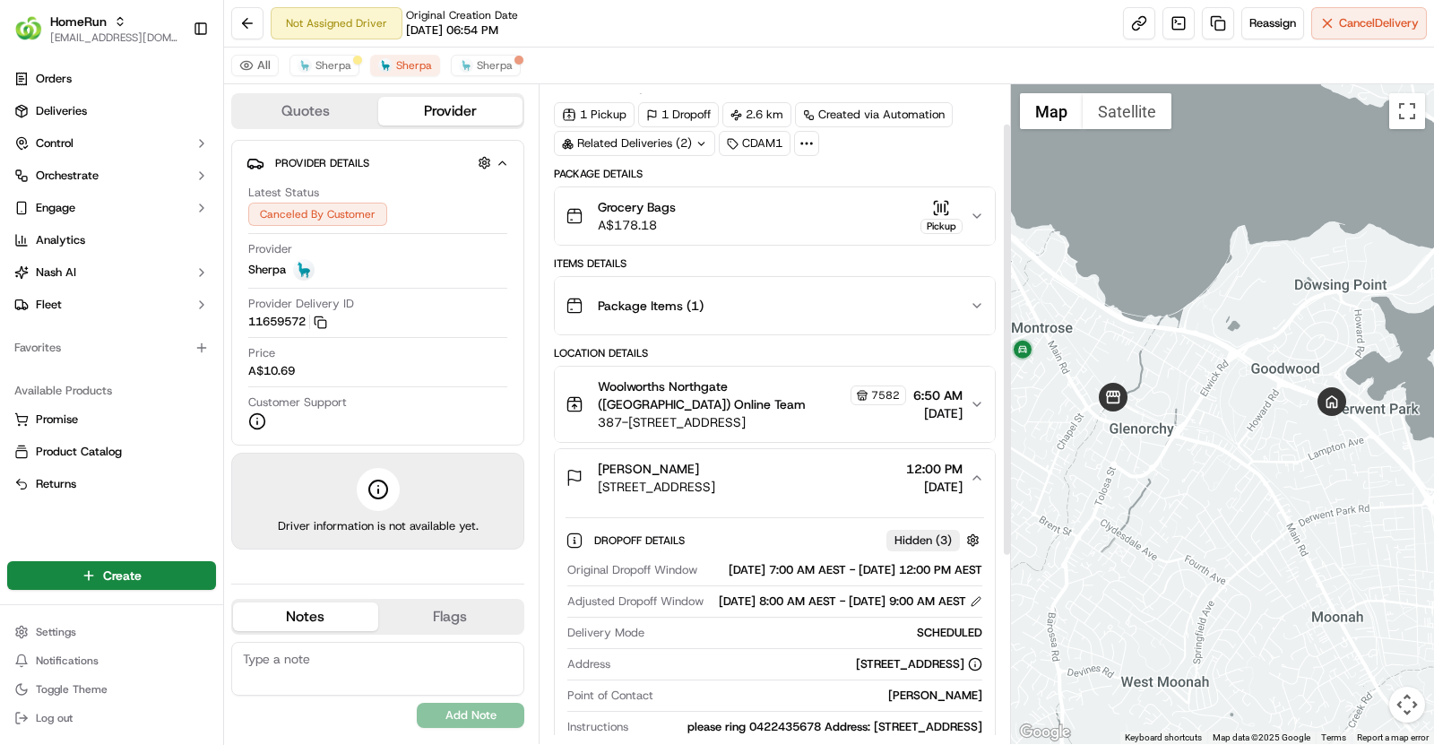
scroll to position [0, 0]
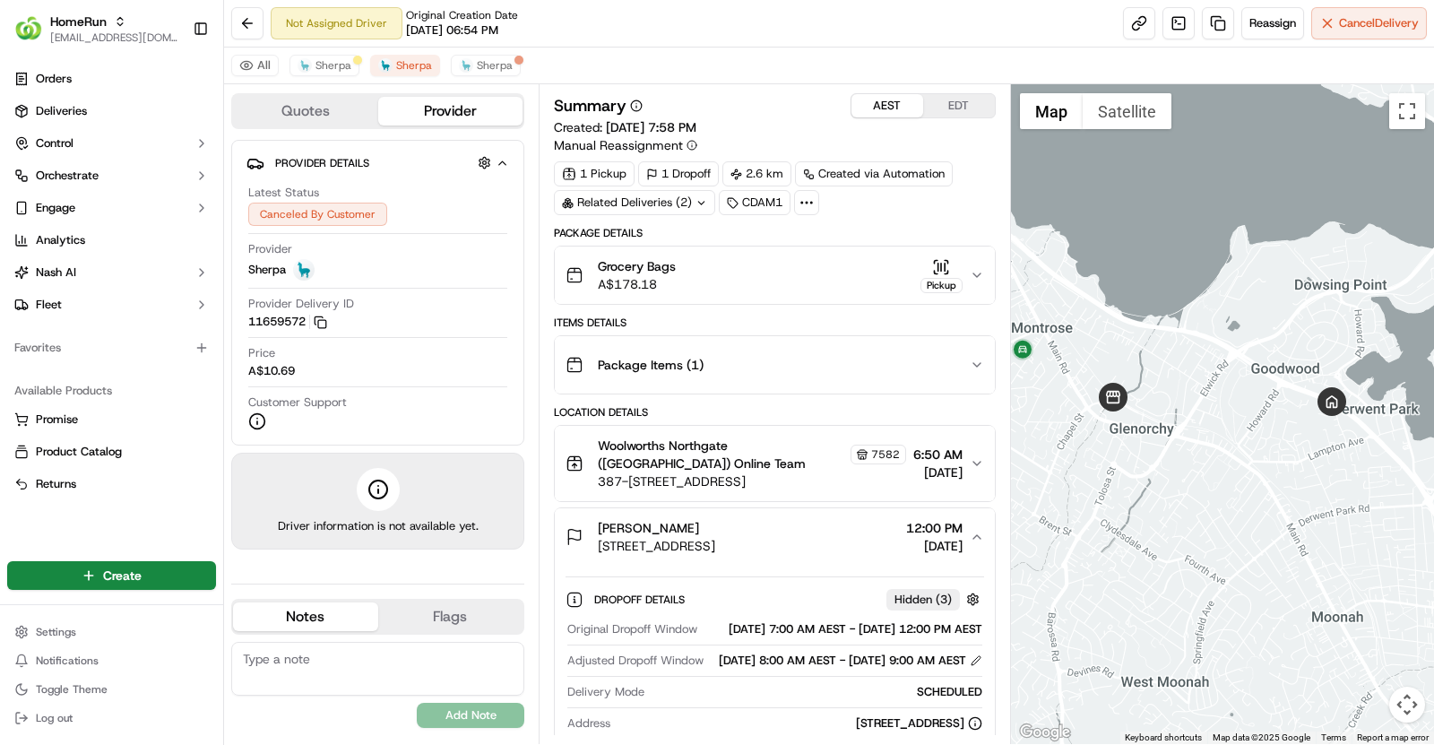
click at [795, 275] on div "Grocery Bags A$178.18 Pickup" at bounding box center [768, 275] width 404 height 36
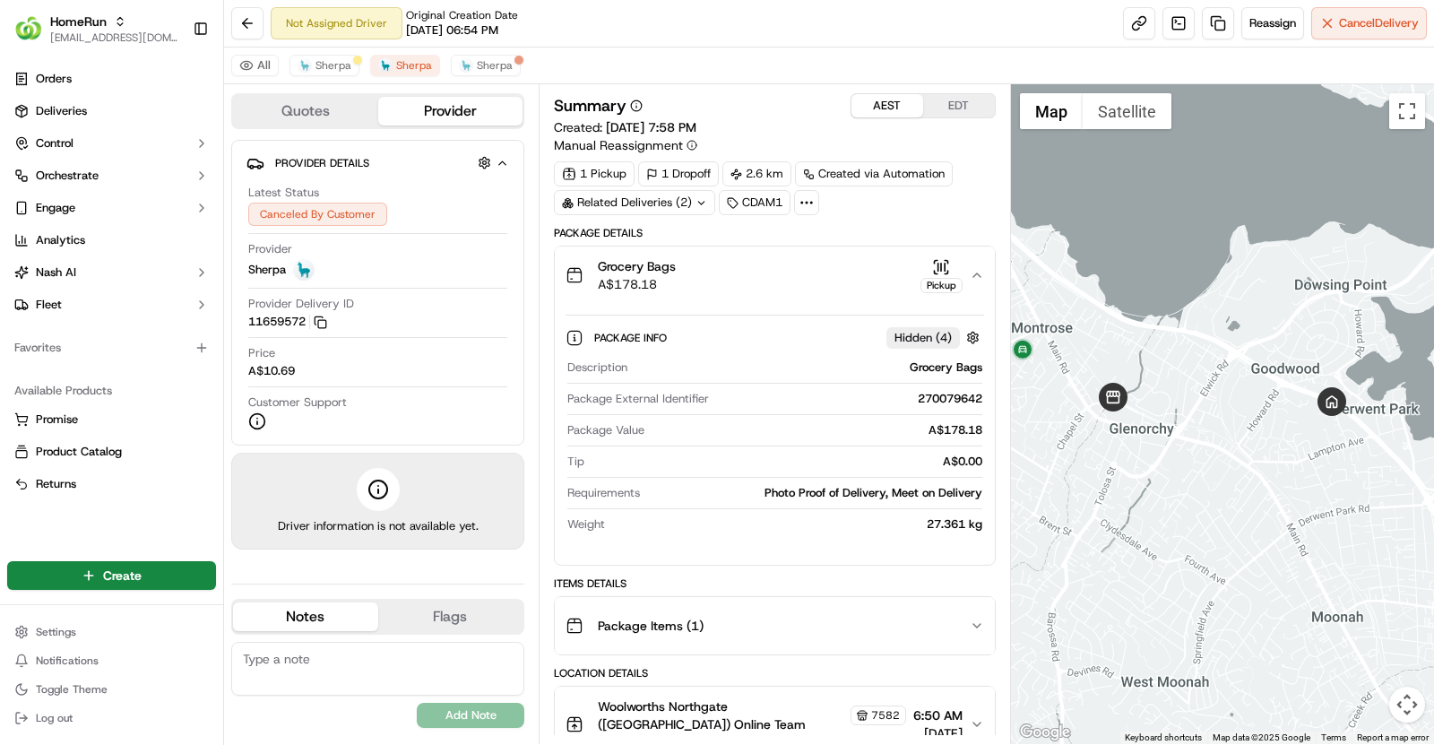
click at [795, 275] on div "Grocery Bags A$178.18 Pickup" at bounding box center [768, 275] width 404 height 36
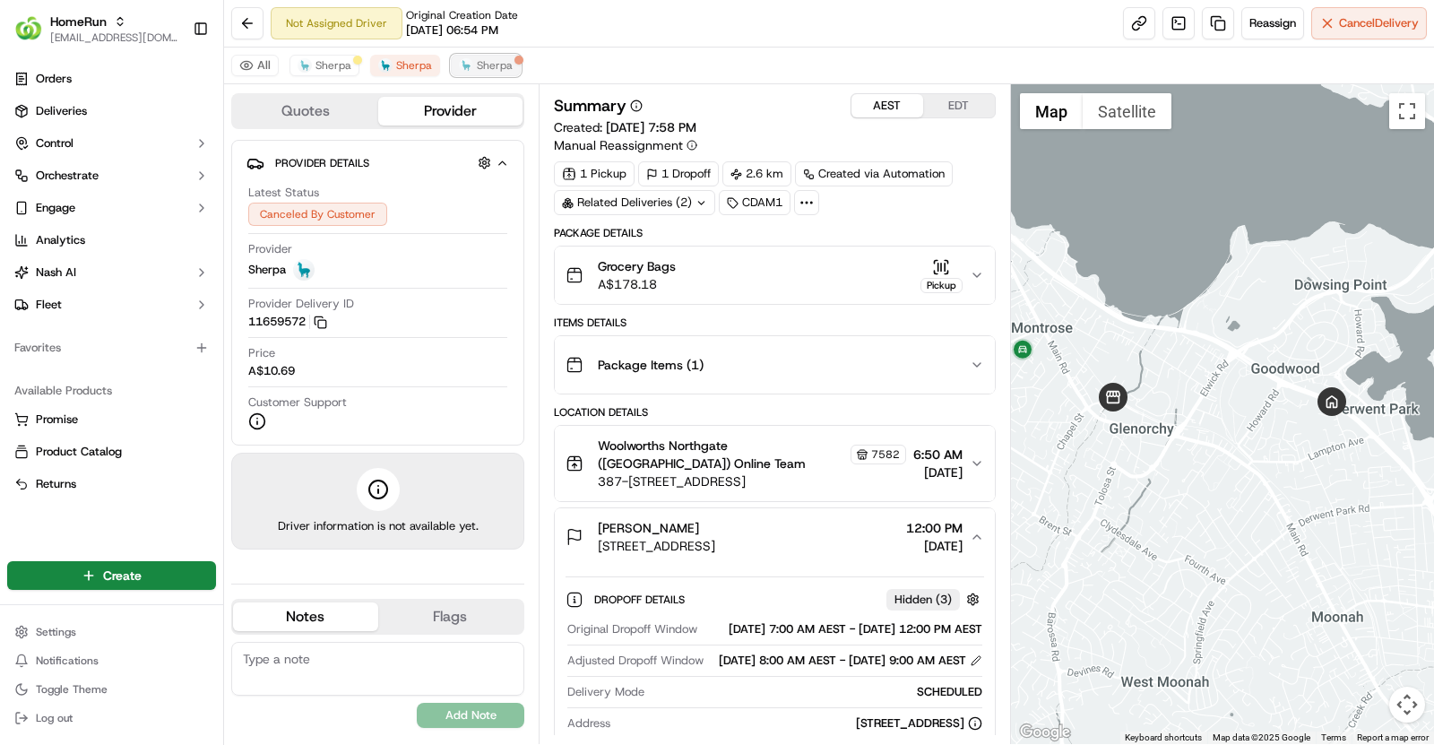
click at [477, 62] on span "Sherpa" at bounding box center [495, 65] width 36 height 14
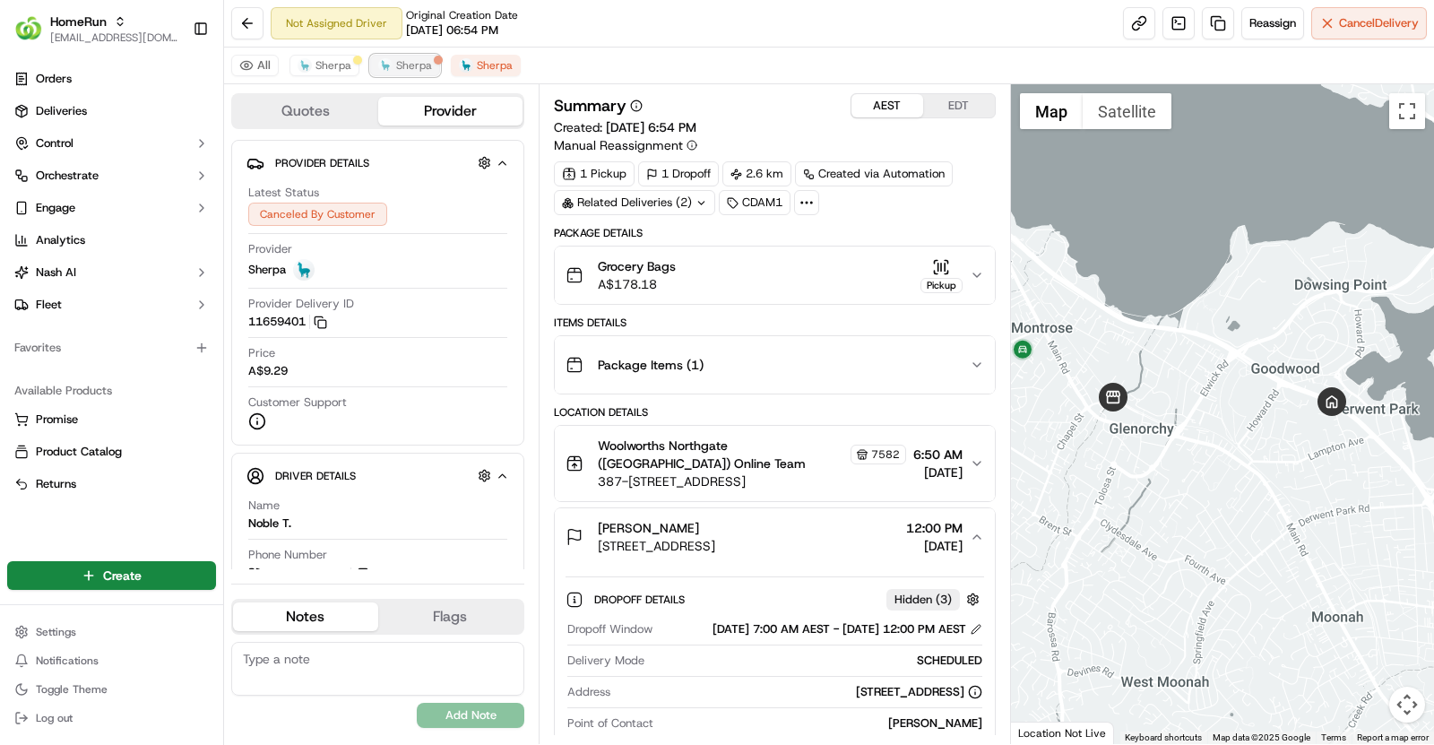
click at [390, 65] on button "Sherpa" at bounding box center [405, 66] width 70 height 22
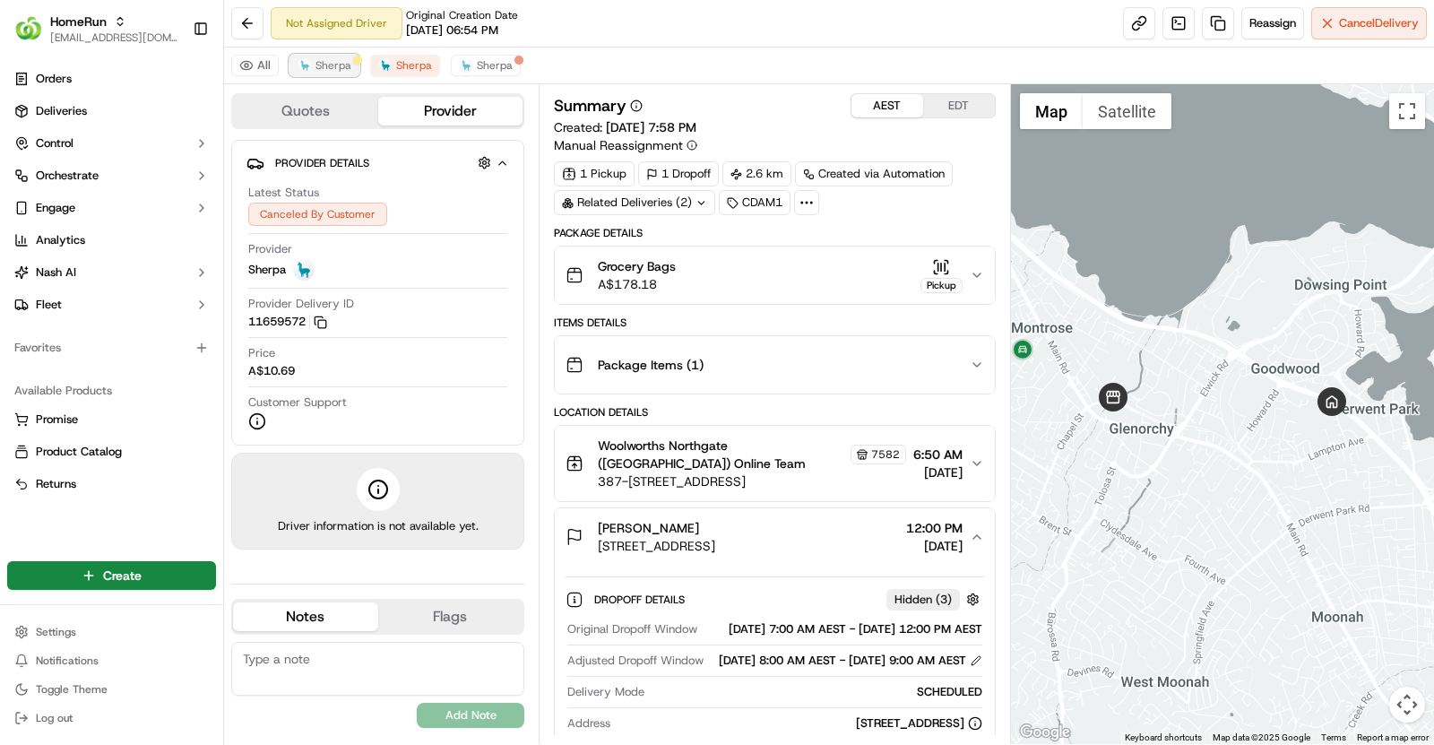
click at [327, 59] on span "Sherpa" at bounding box center [334, 65] width 36 height 14
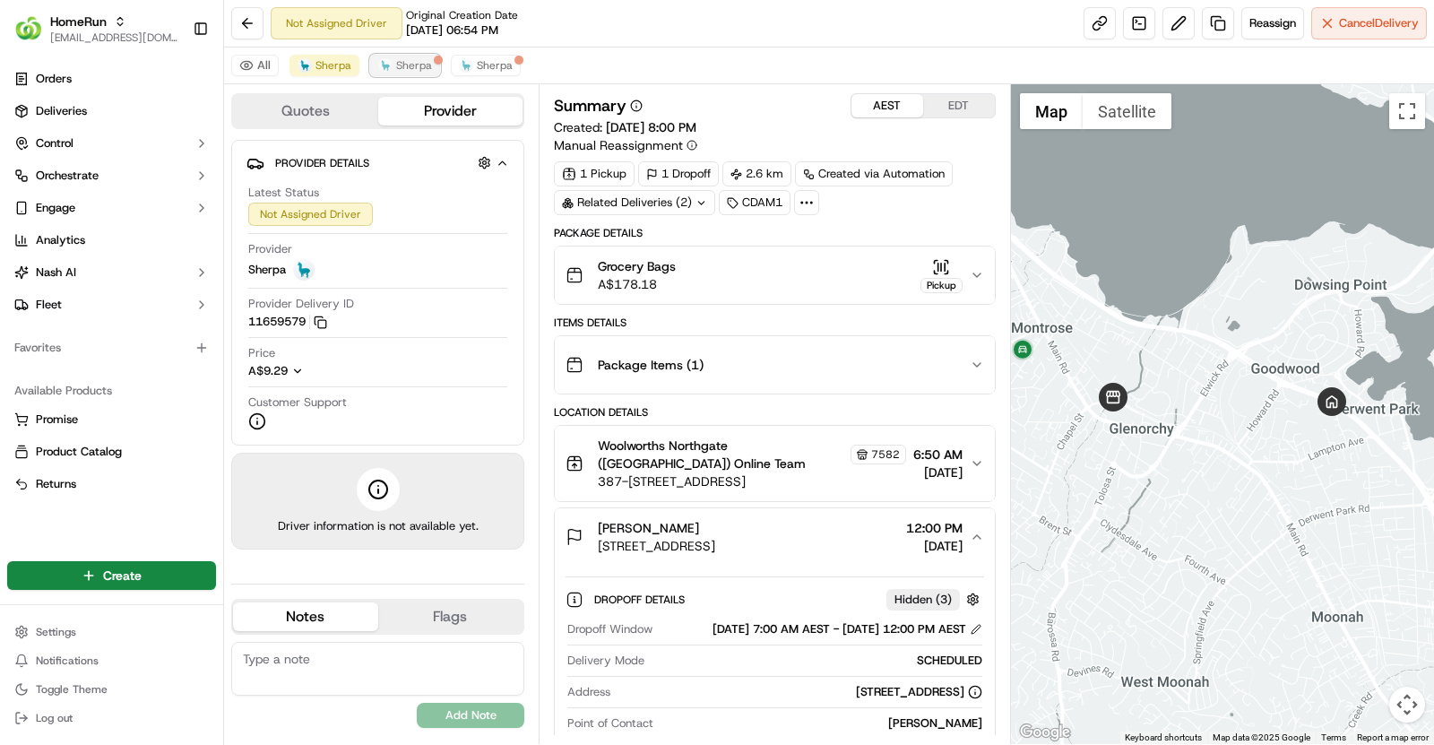
click at [396, 63] on span "Sherpa" at bounding box center [414, 65] width 36 height 14
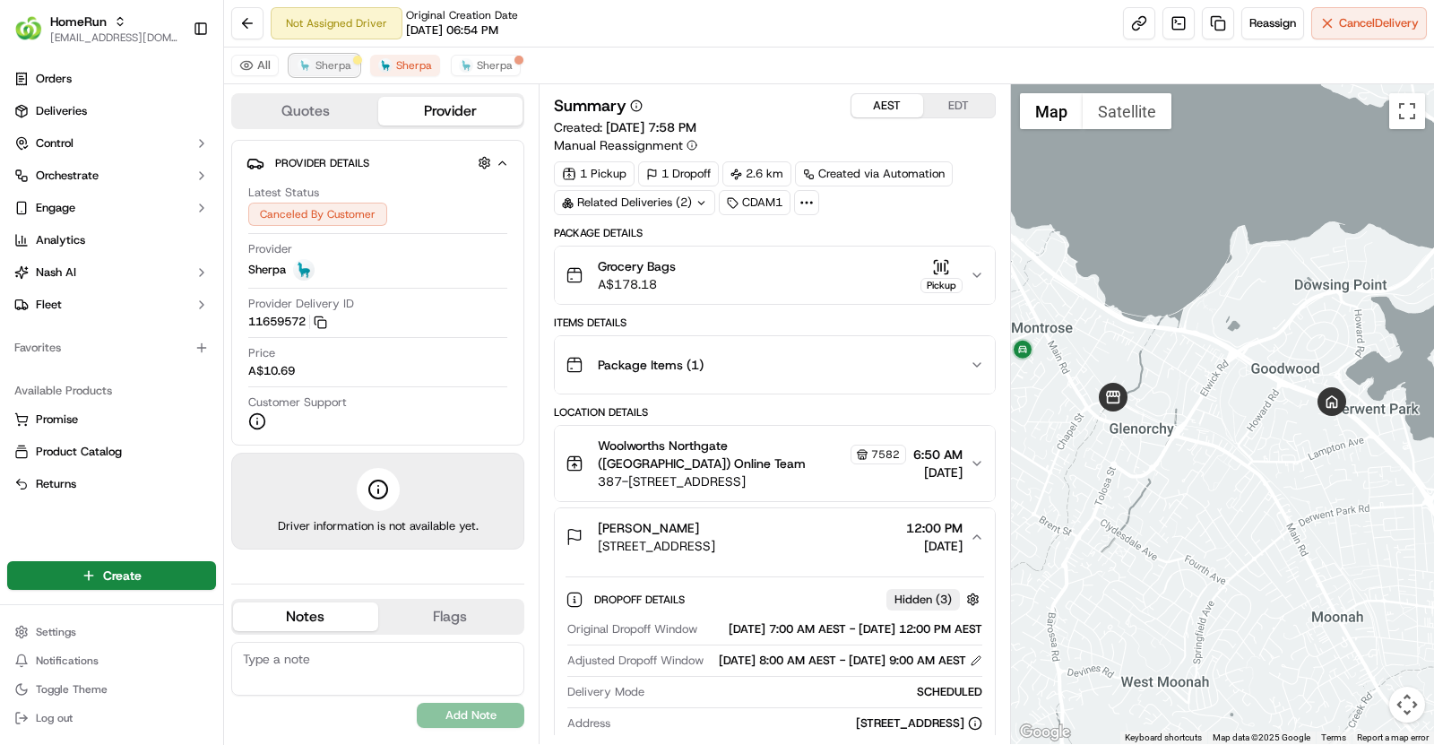
click at [316, 58] on span "Sherpa" at bounding box center [334, 65] width 36 height 14
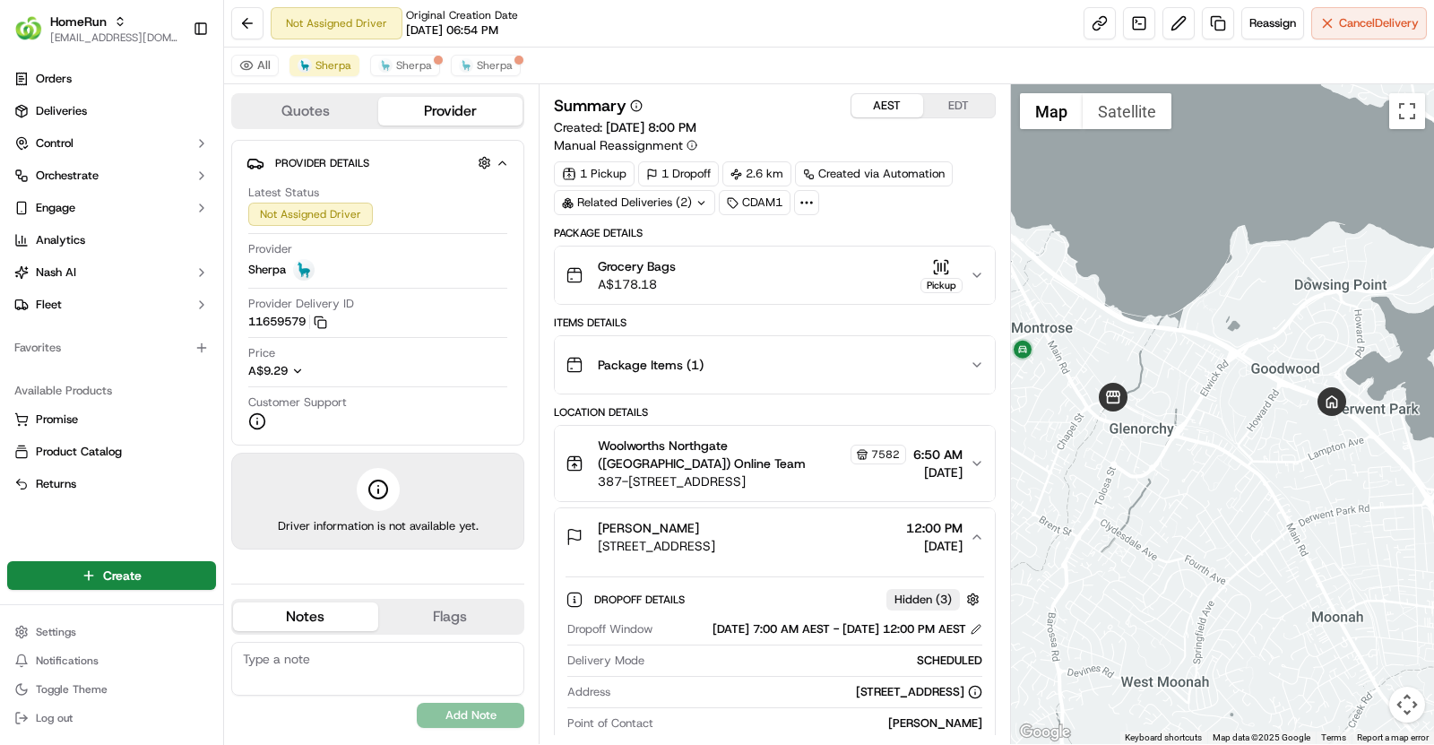
click at [701, 200] on icon at bounding box center [702, 203] width 12 height 12
click at [771, 65] on div "All Sherpa Sherpa Sherpa" at bounding box center [829, 66] width 1210 height 37
click at [785, 472] on span "387-393 Main Rd, Glenorchy, TAS 7010, AU" at bounding box center [752, 481] width 308 height 18
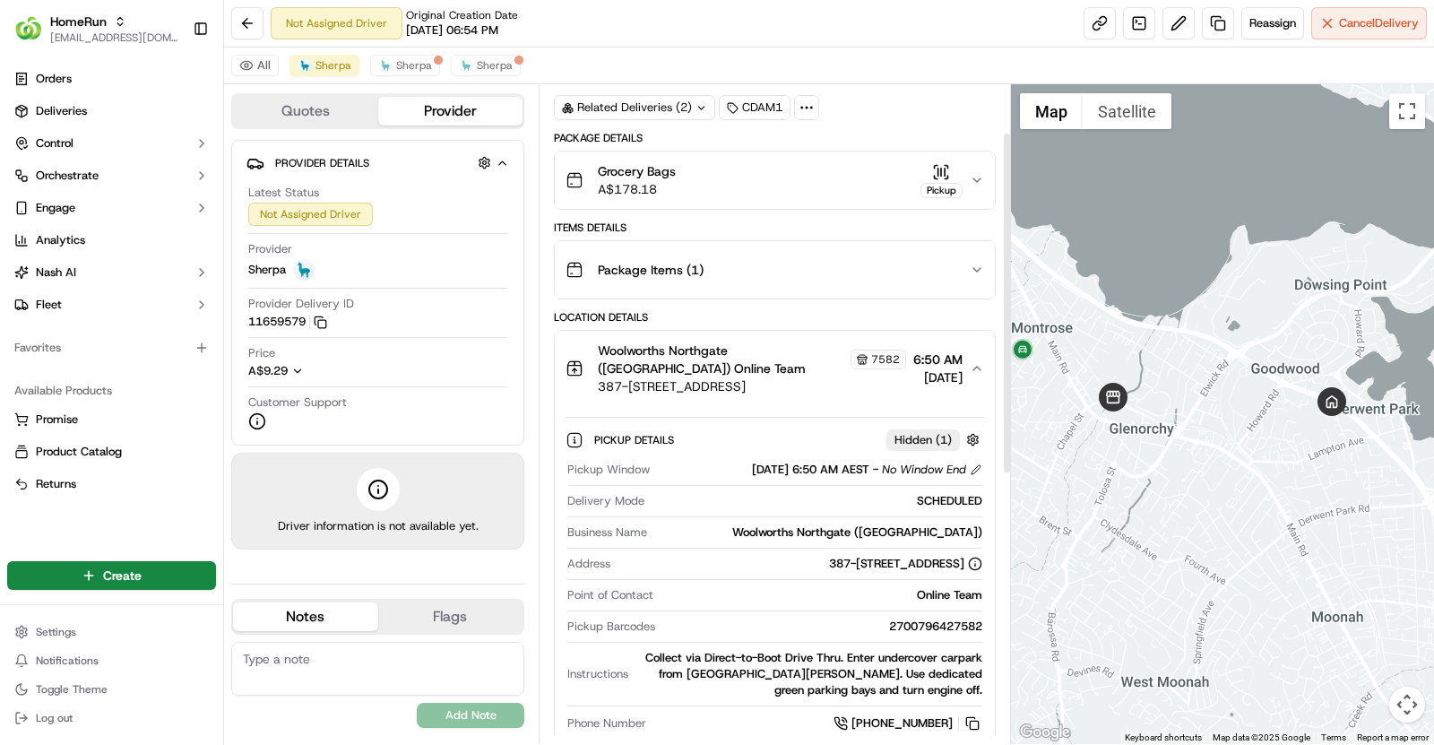
scroll to position [100, 0]
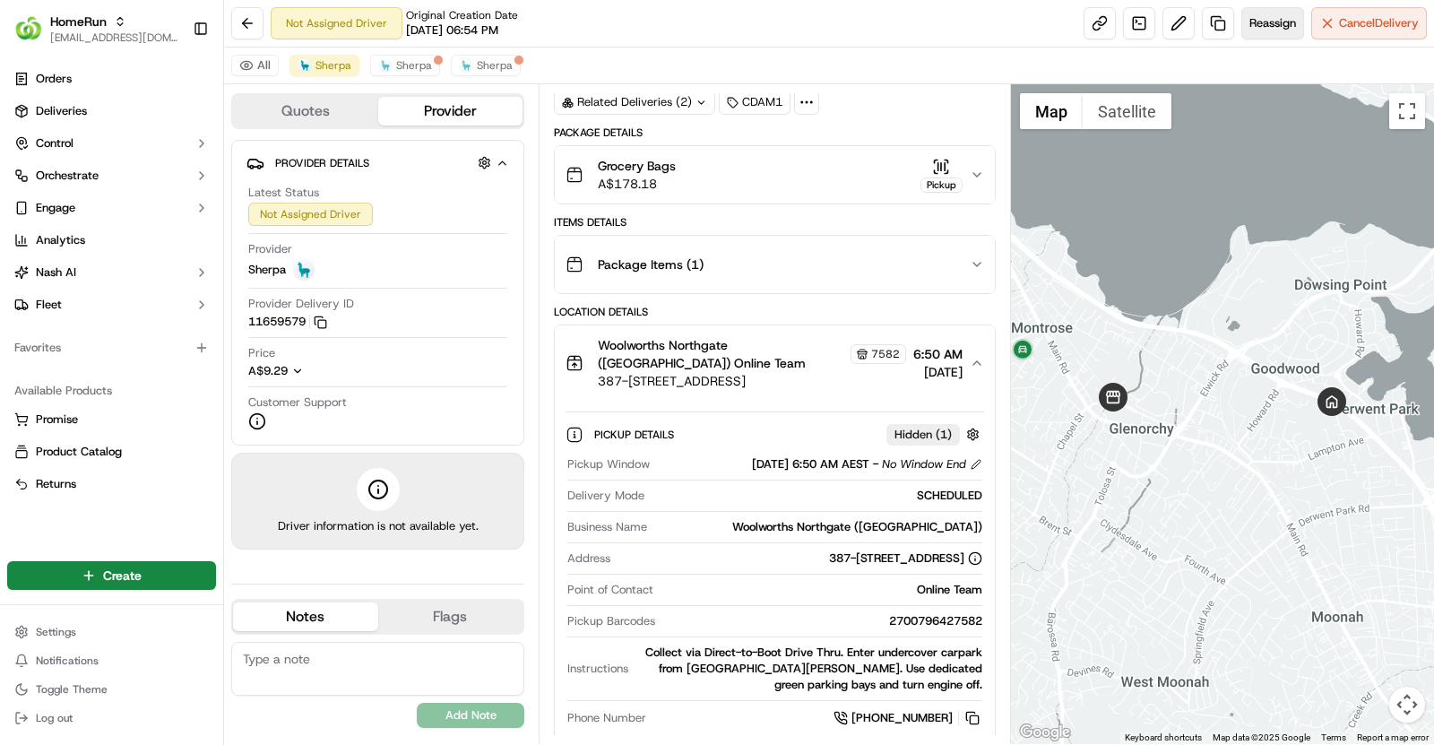
click at [1251, 27] on span "Reassign" at bounding box center [1273, 23] width 47 height 16
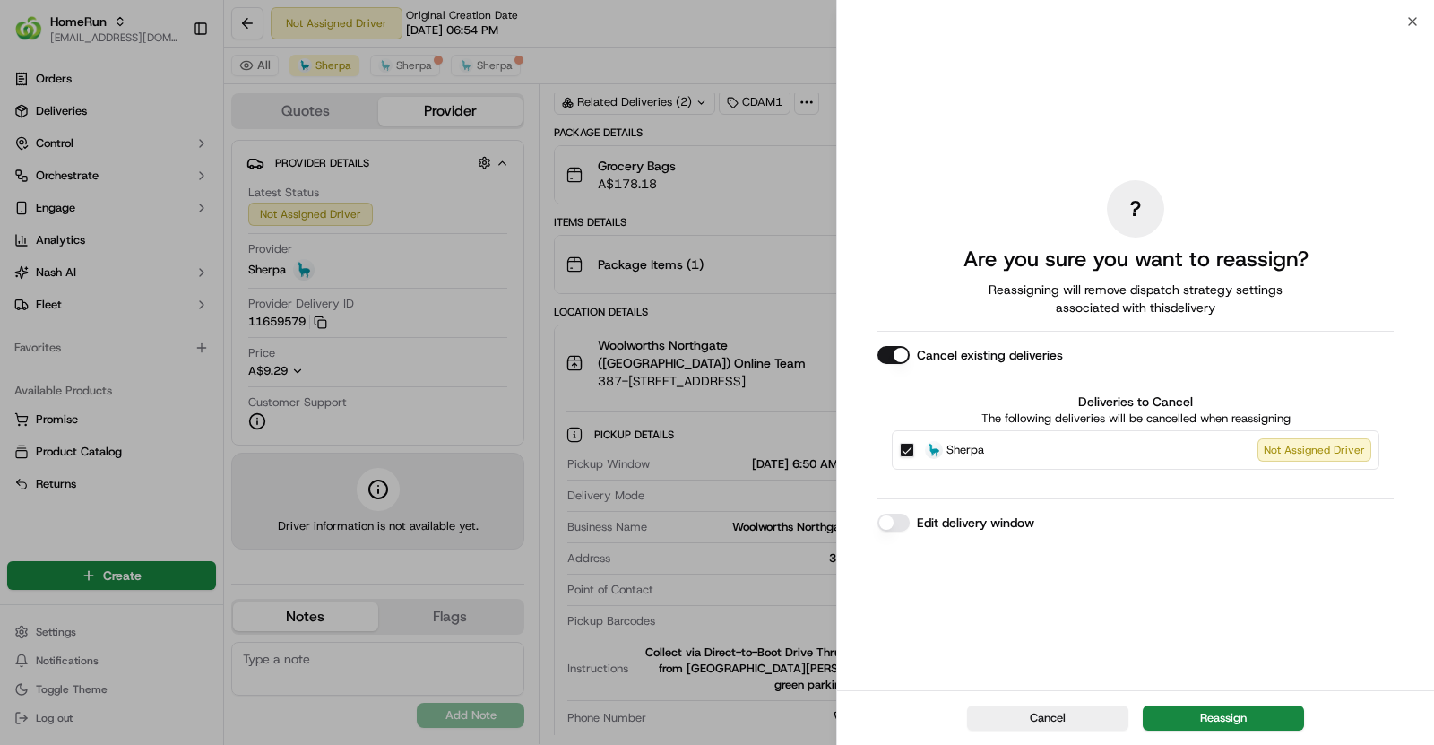
click at [898, 528] on button "Edit delivery window" at bounding box center [894, 523] width 32 height 18
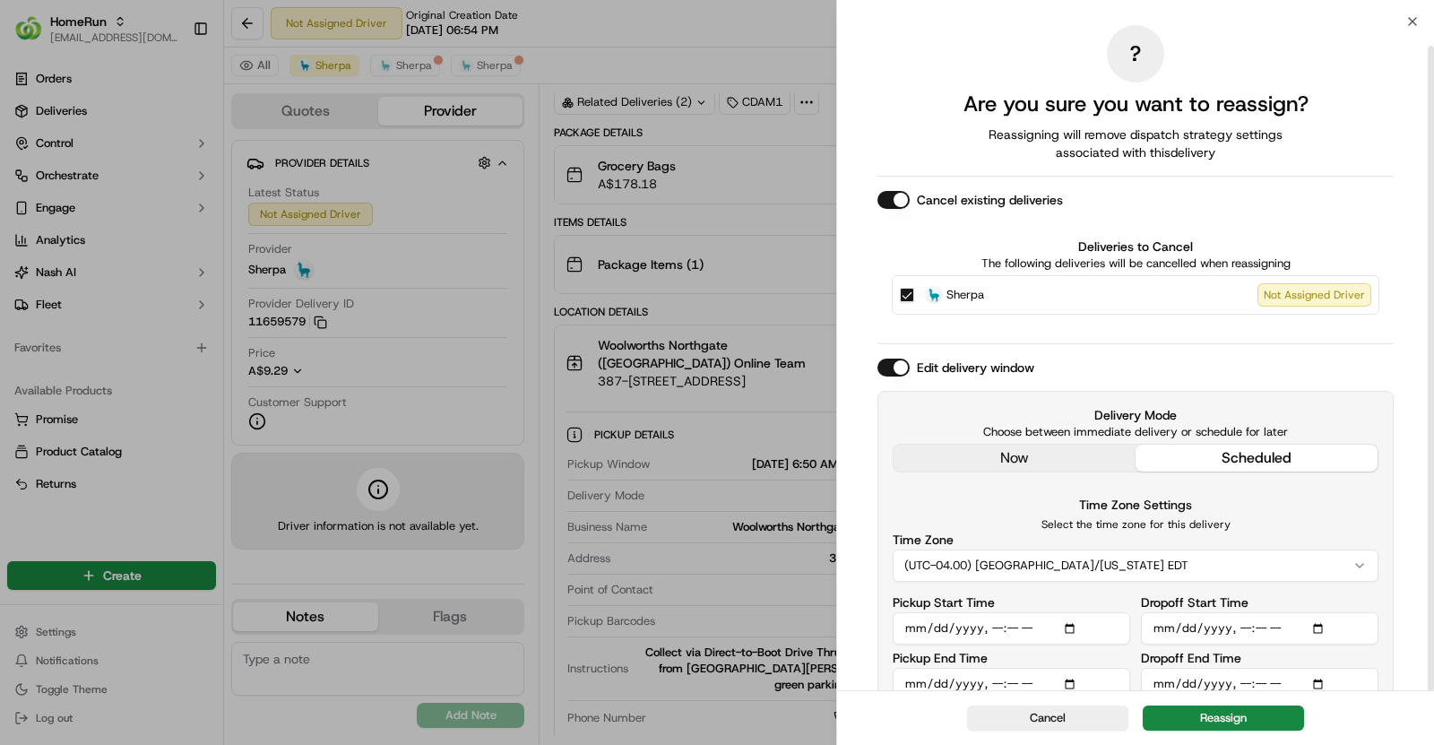
scroll to position [25, 0]
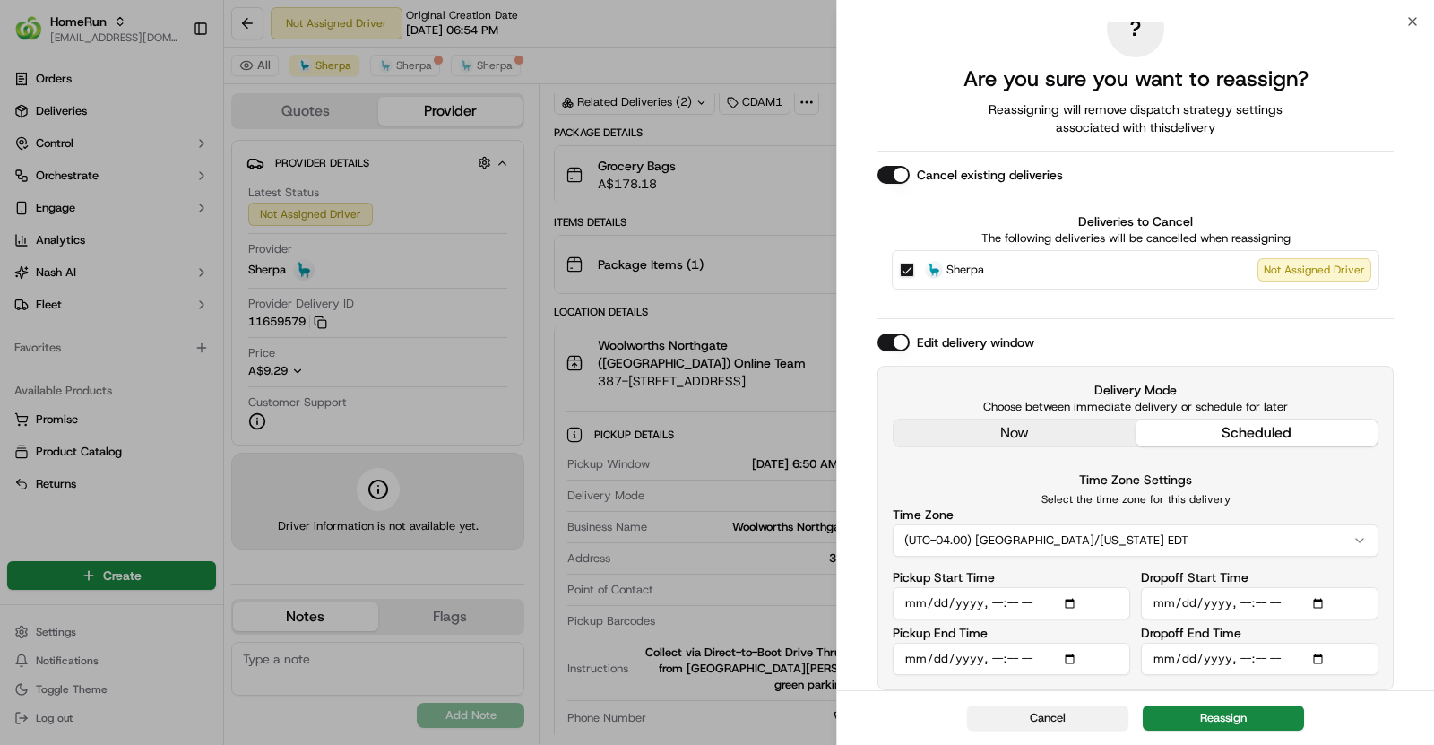
click at [1077, 714] on button "Cancel" at bounding box center [1047, 717] width 161 height 25
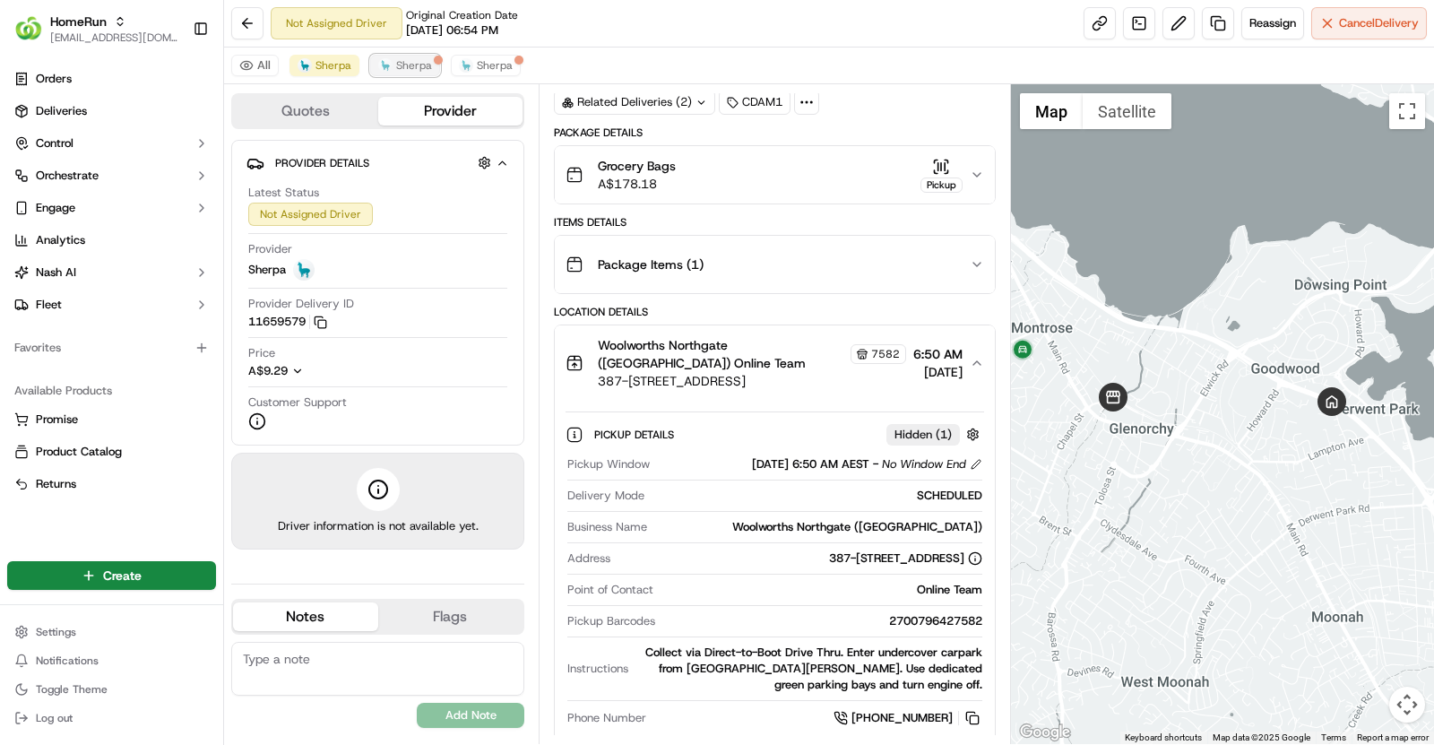
click at [402, 75] on button "Sherpa" at bounding box center [405, 66] width 70 height 22
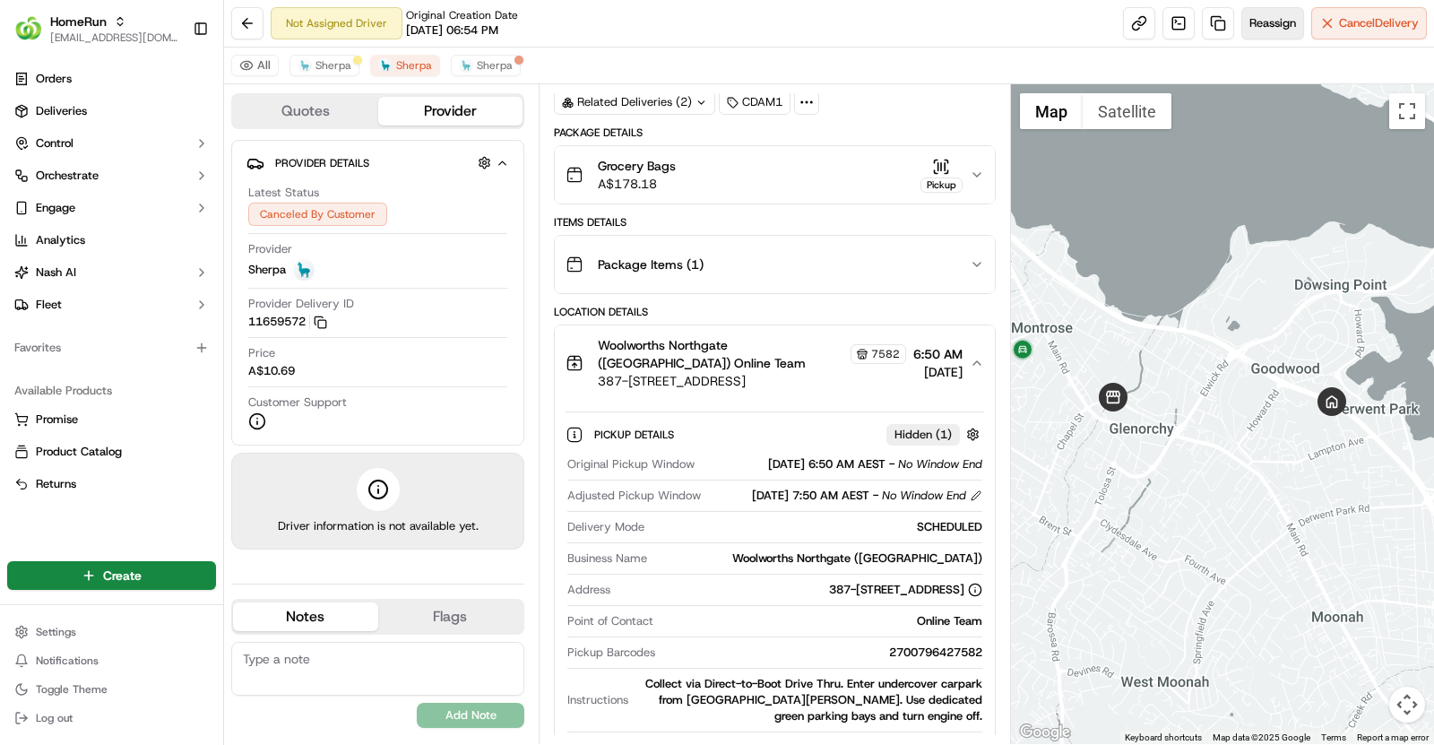
click at [1282, 16] on span "Reassign" at bounding box center [1273, 23] width 47 height 16
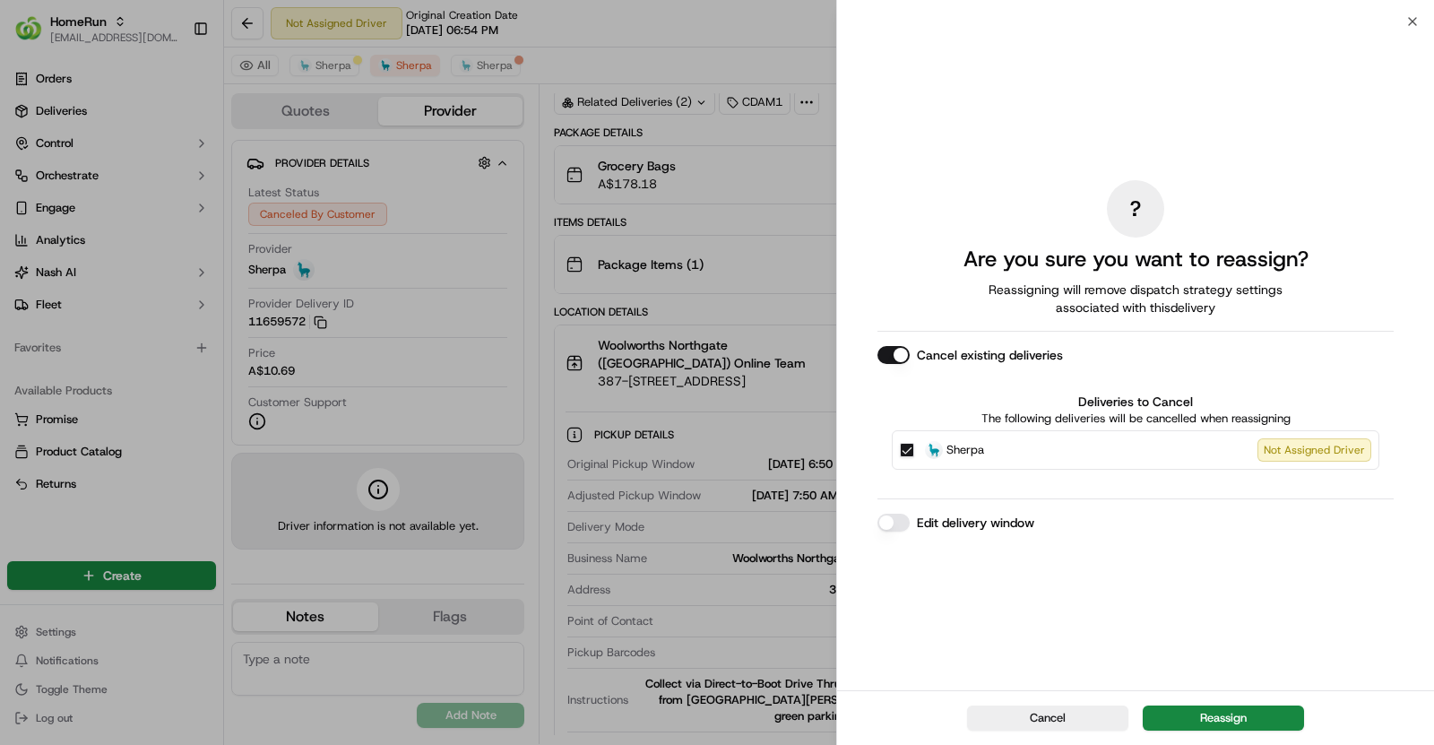
click at [894, 521] on button "Edit delivery window" at bounding box center [894, 523] width 32 height 18
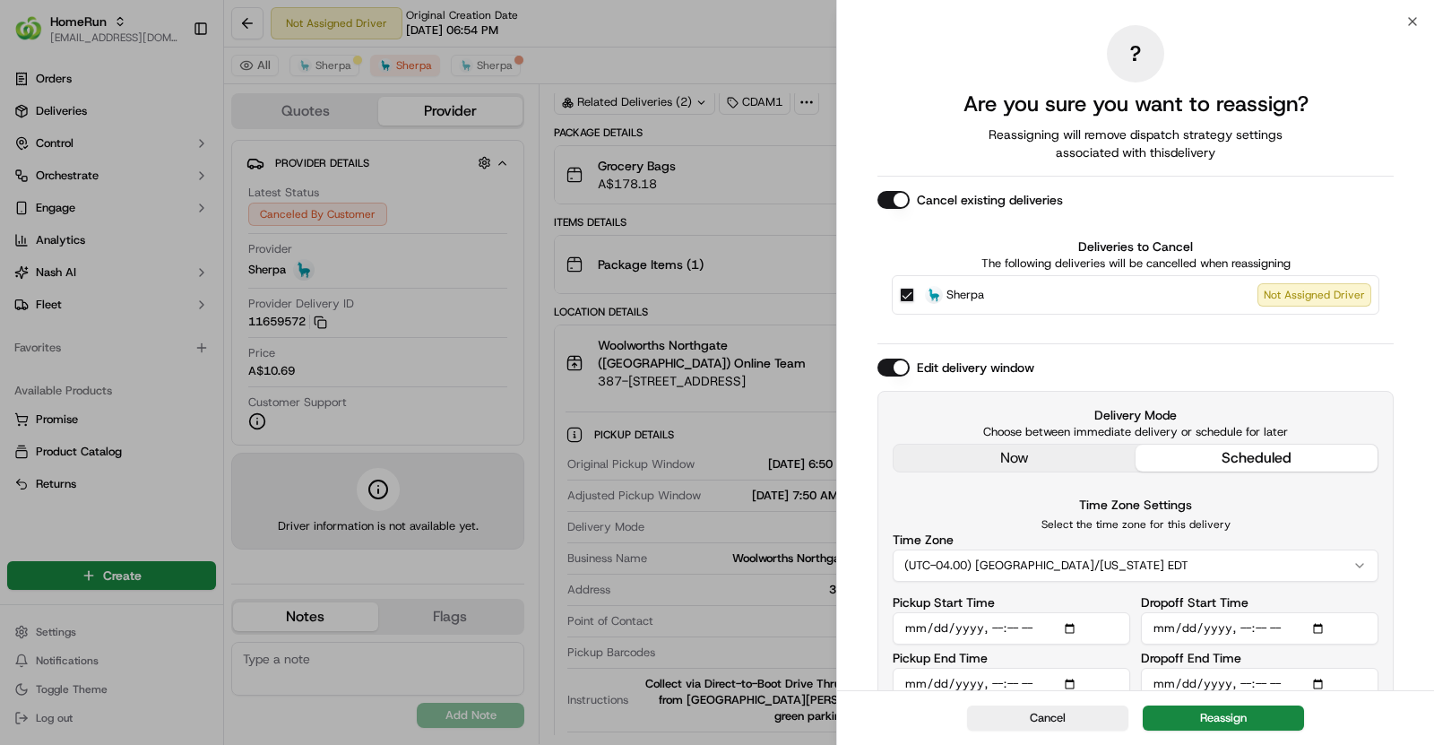
click at [890, 201] on button "Cancel existing deliveries" at bounding box center [894, 200] width 32 height 18
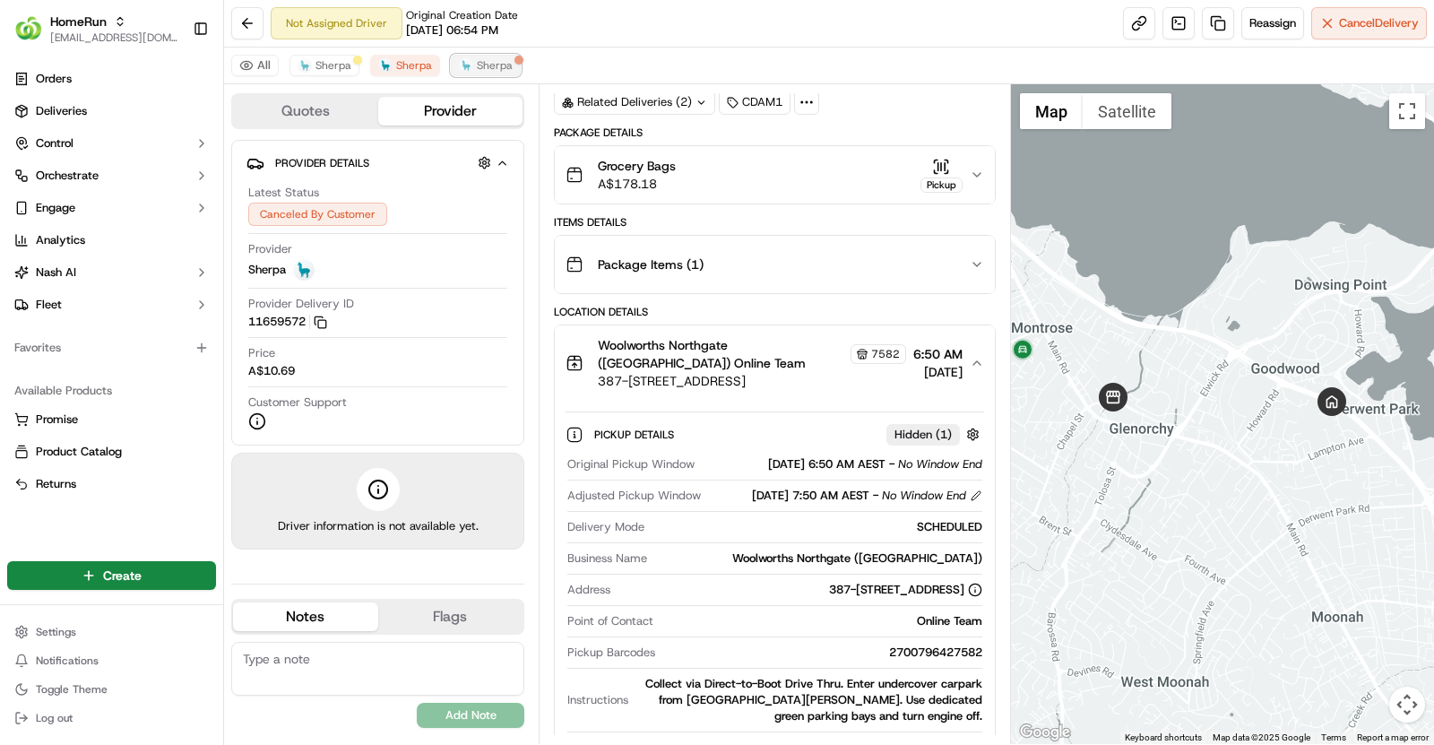
click at [487, 67] on span "Sherpa" at bounding box center [495, 65] width 36 height 14
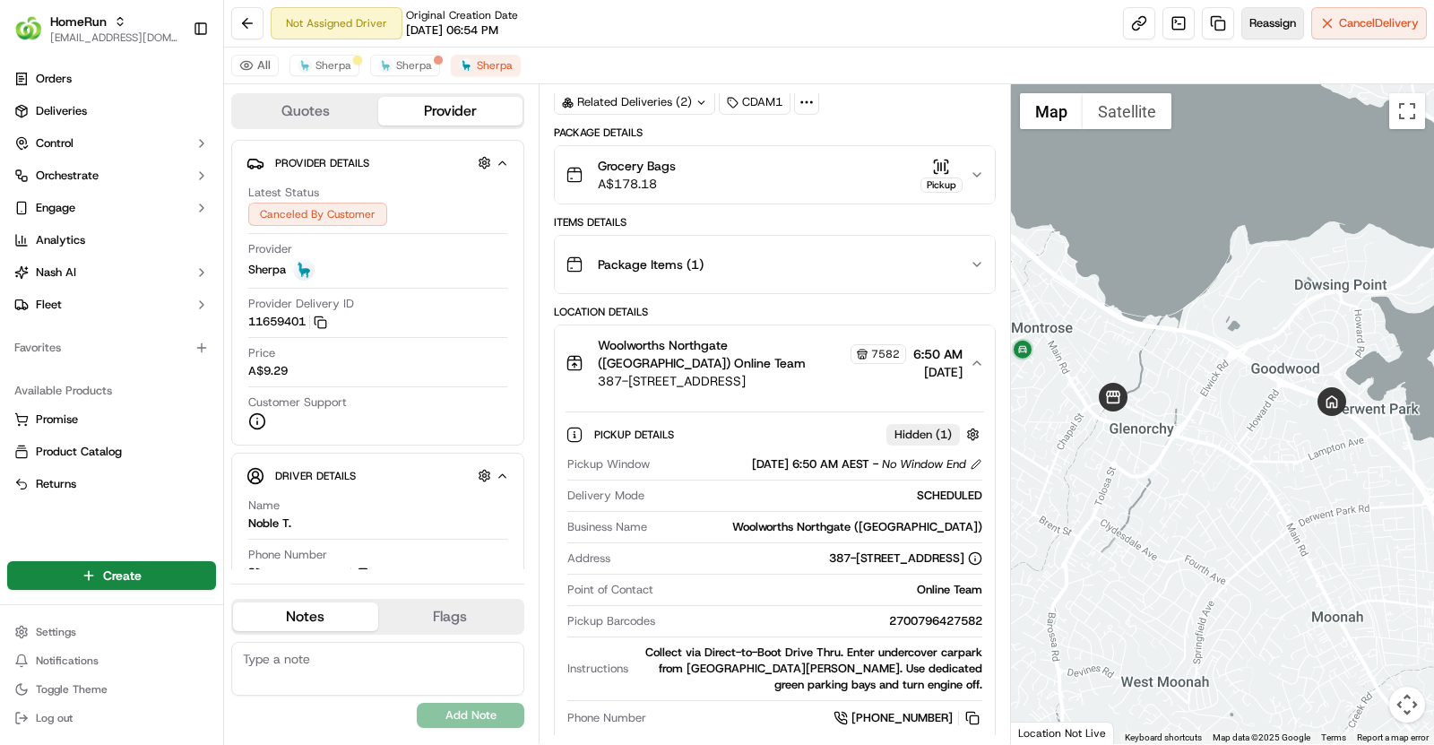
click at [1250, 34] on button "Reassign" at bounding box center [1273, 23] width 63 height 32
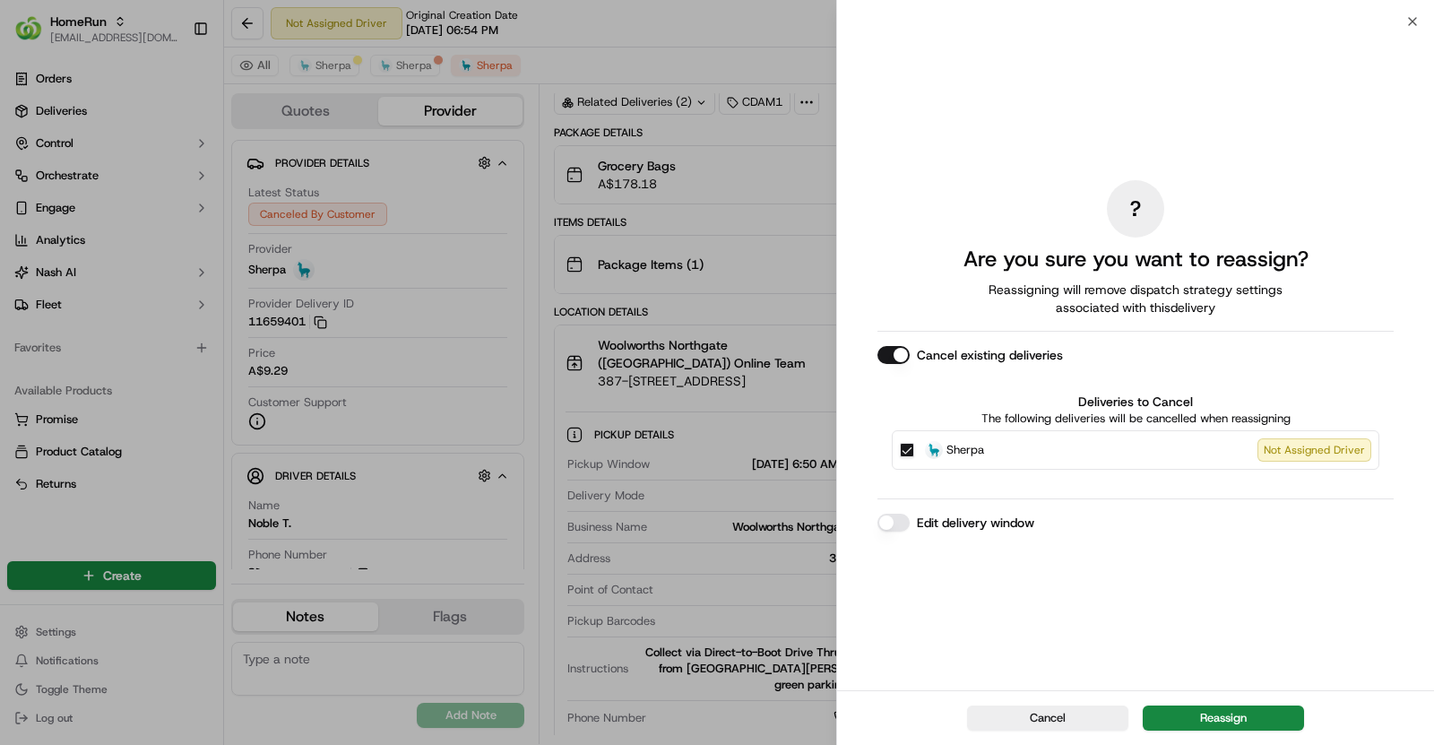
click at [897, 524] on button "Edit delivery window" at bounding box center [894, 523] width 32 height 18
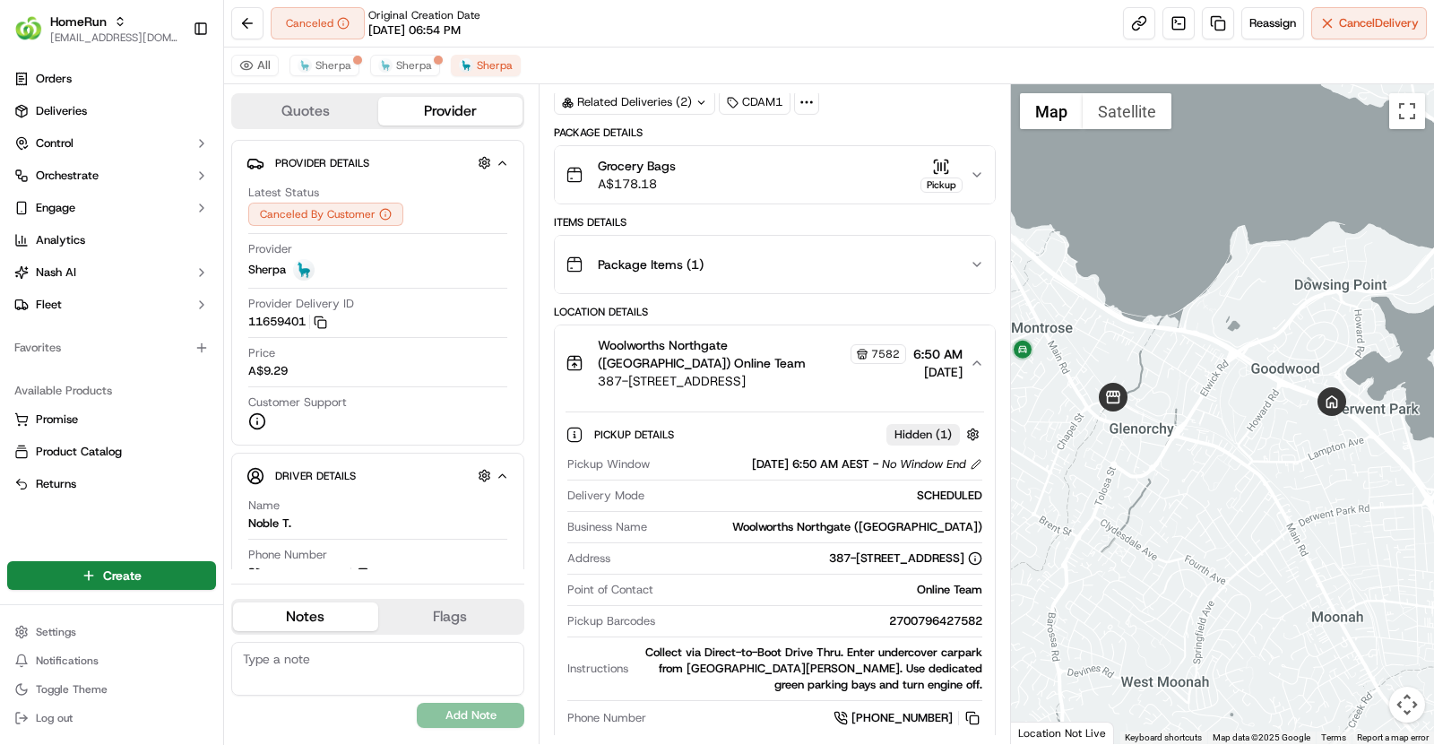
click at [848, 183] on div "Grocery Bags A$178.18 Pickup" at bounding box center [768, 175] width 404 height 36
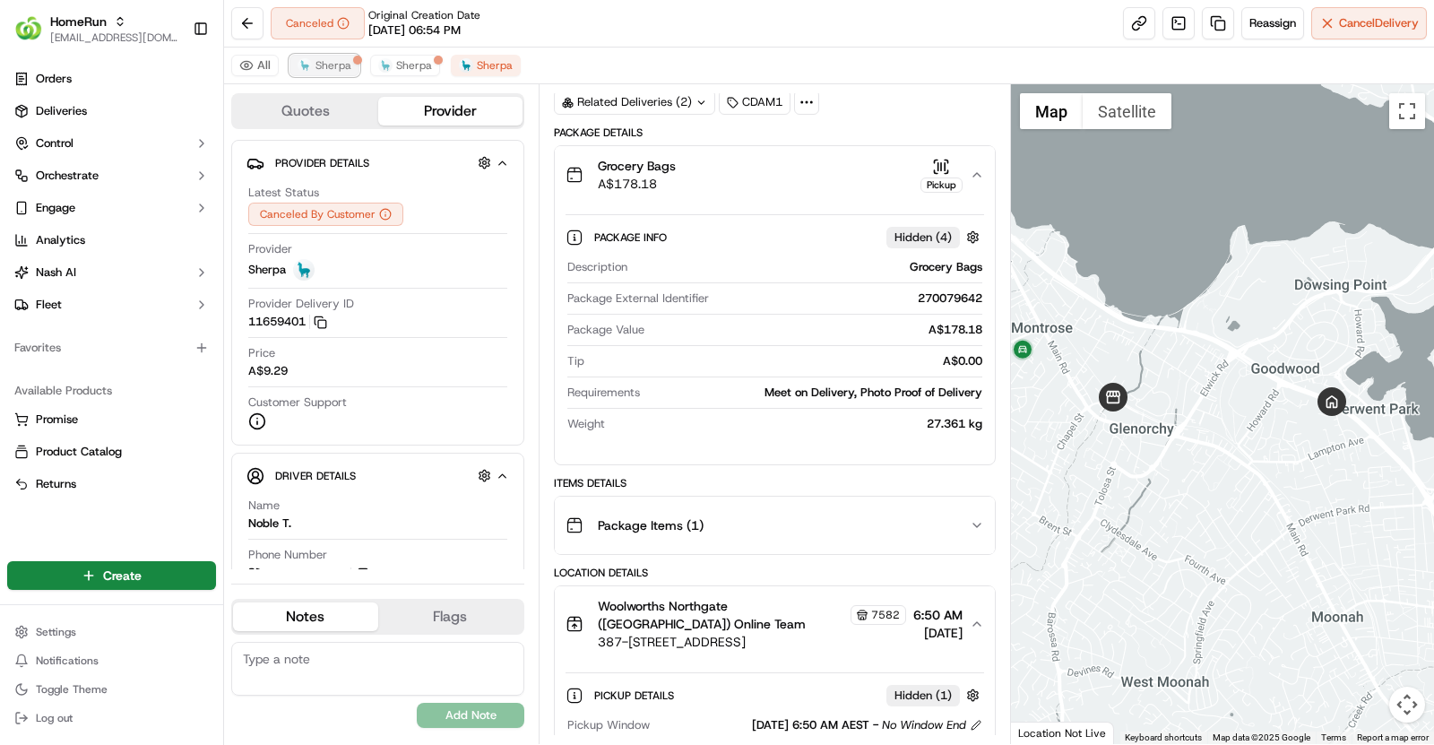
click at [338, 65] on span "Sherpa" at bounding box center [334, 65] width 36 height 14
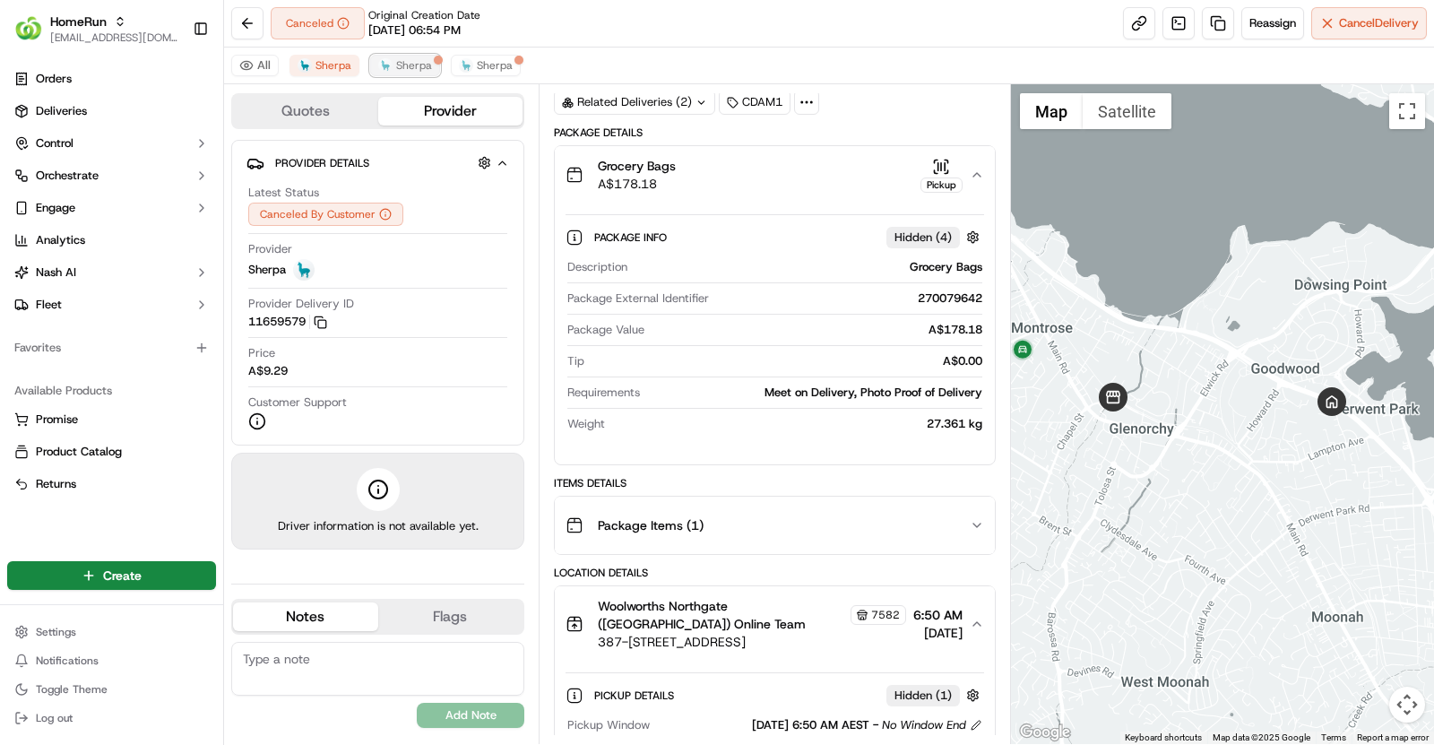
click at [411, 65] on span "Sherpa" at bounding box center [414, 65] width 36 height 14
click at [786, 611] on span "Woolworths Northgate (Glenorchy) Online Team" at bounding box center [722, 615] width 249 height 36
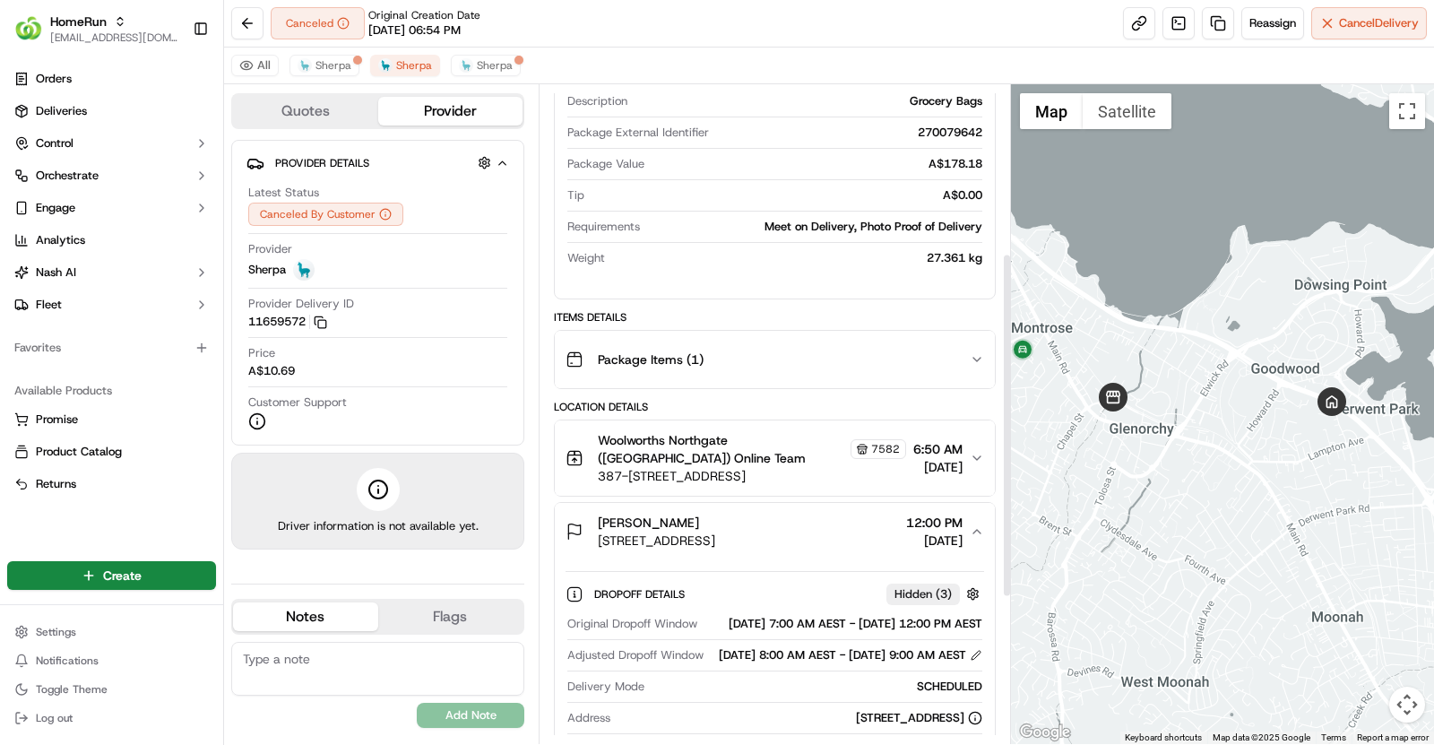
scroll to position [371, 0]
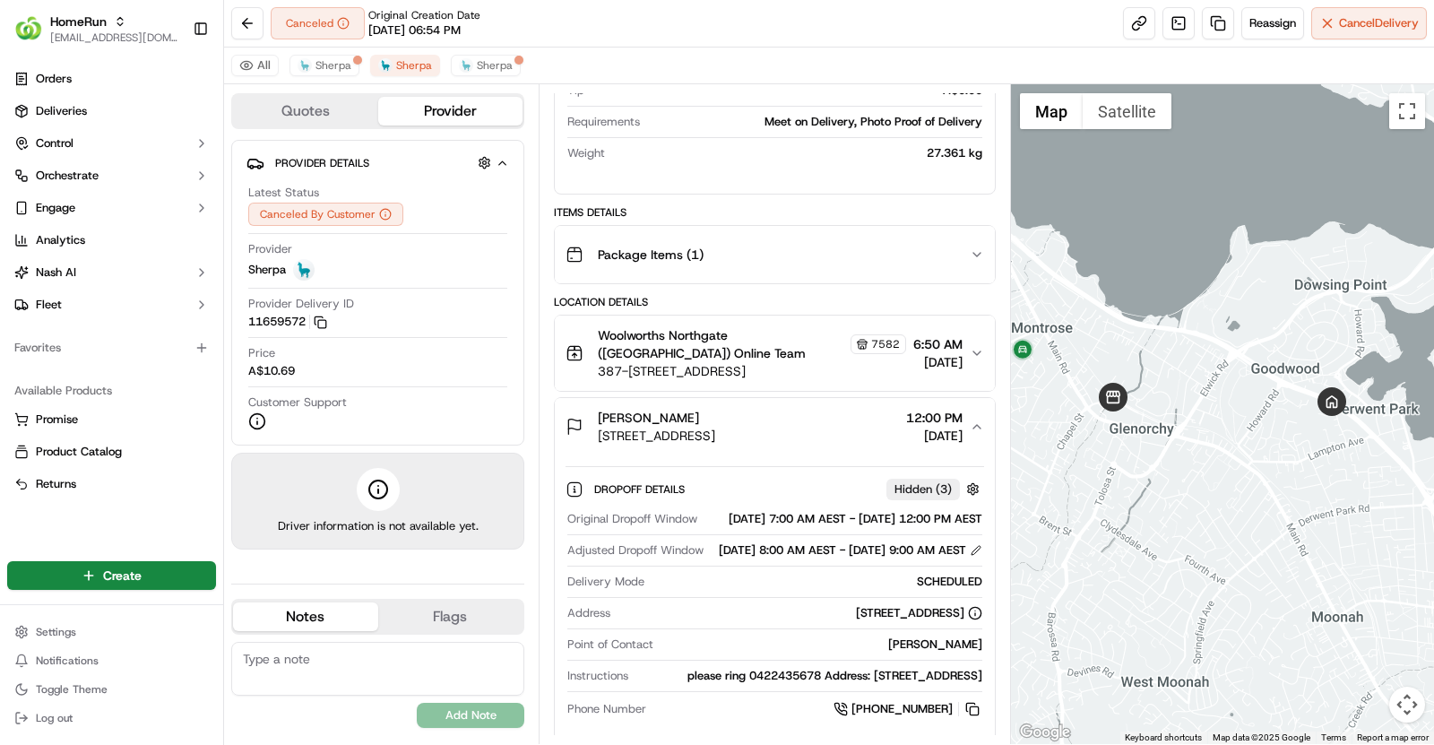
click at [913, 359] on span "20/09/2025" at bounding box center [937, 362] width 49 height 18
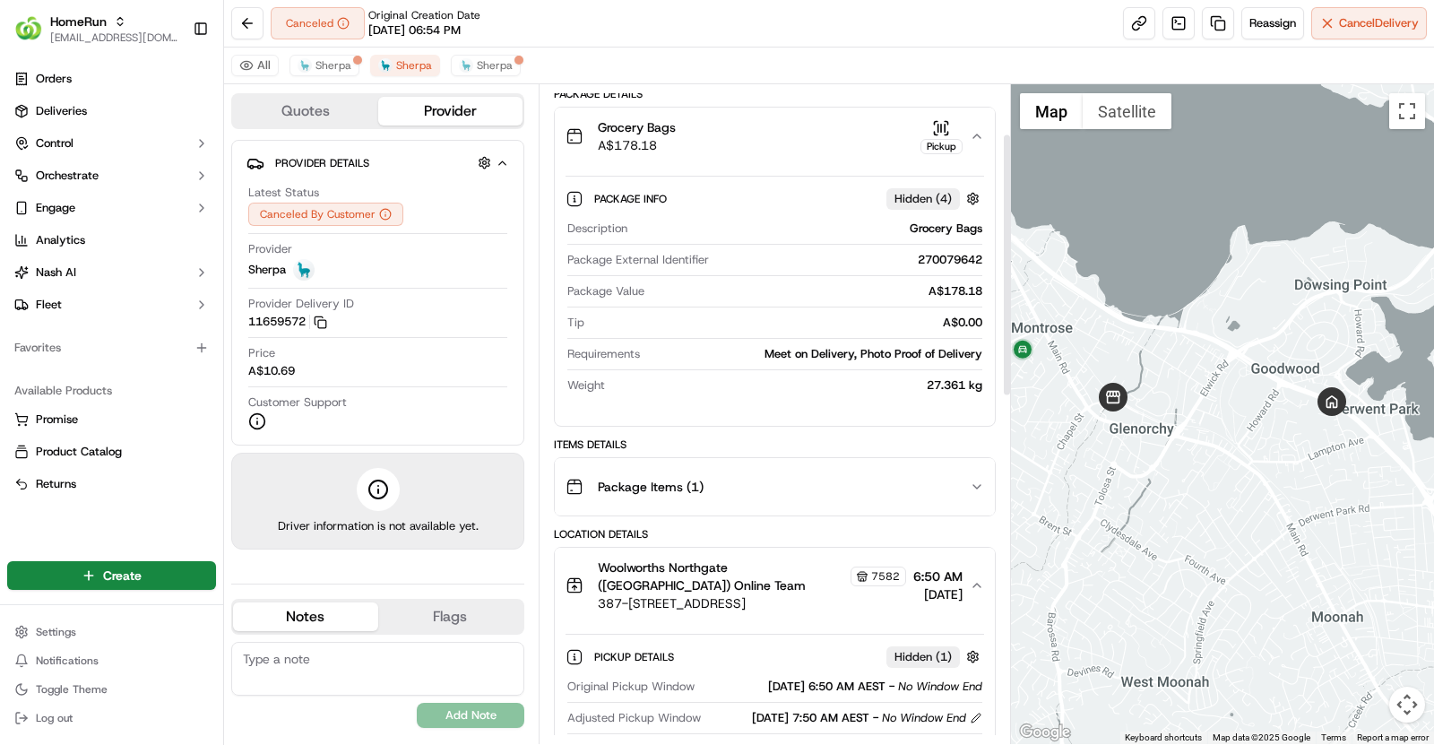
scroll to position [112, 0]
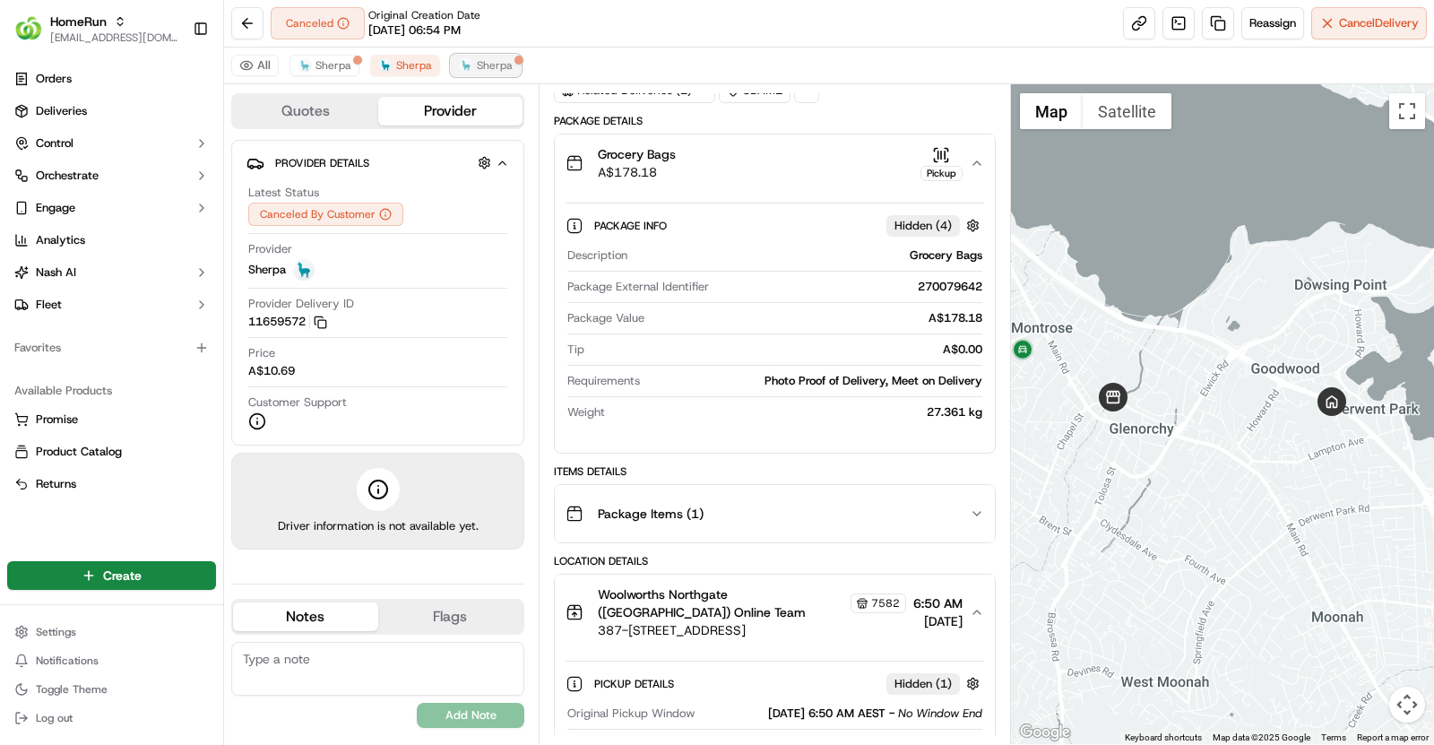
click at [489, 70] on span "Sherpa" at bounding box center [495, 65] width 36 height 14
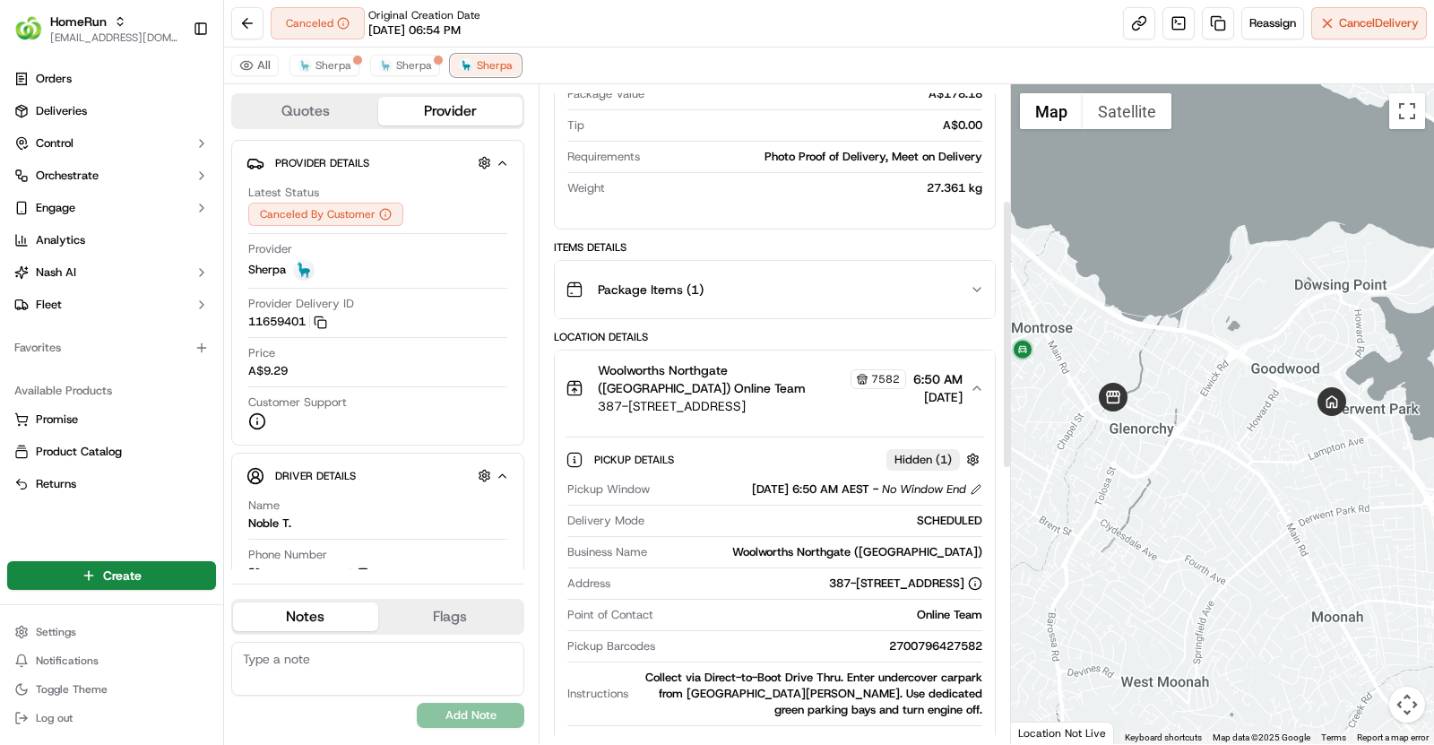
scroll to position [350, 0]
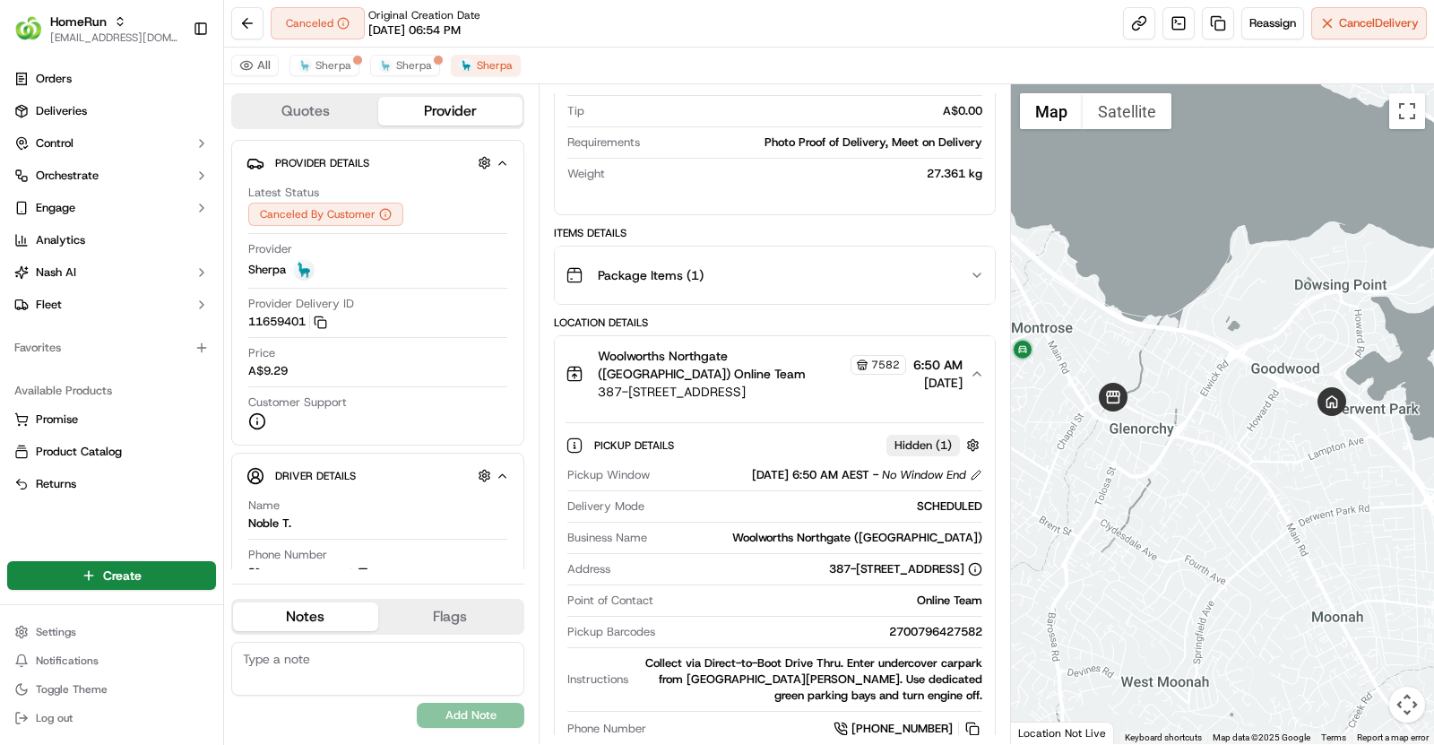
click at [894, 396] on button "Woolworths Northgate (Glenorchy) Online Team 7582 387-393 Main Rd, Glenorchy, T…" at bounding box center [775, 373] width 440 height 75
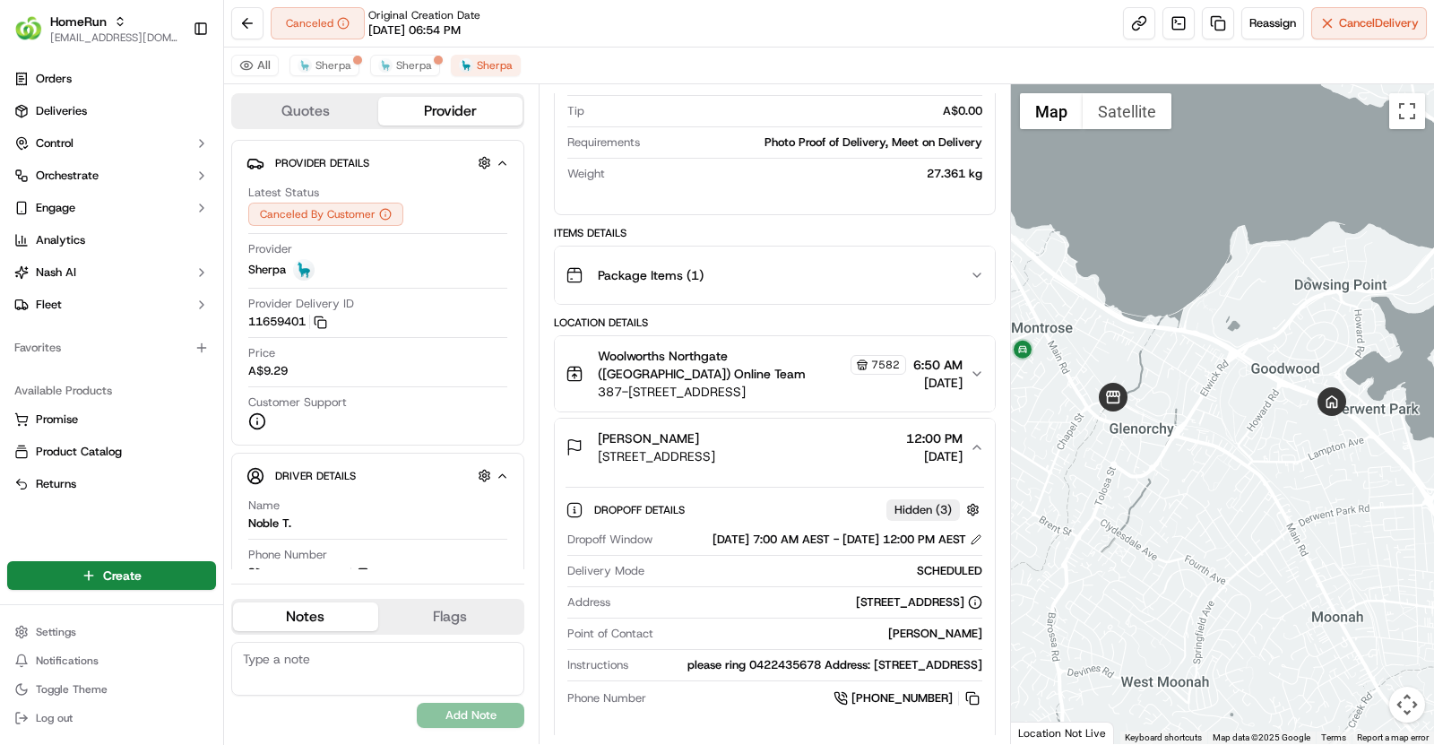
click at [894, 396] on button "Woolworths Northgate (Glenorchy) Online Team 7582 387-393 Main Rd, Glenorchy, T…" at bounding box center [775, 373] width 440 height 75
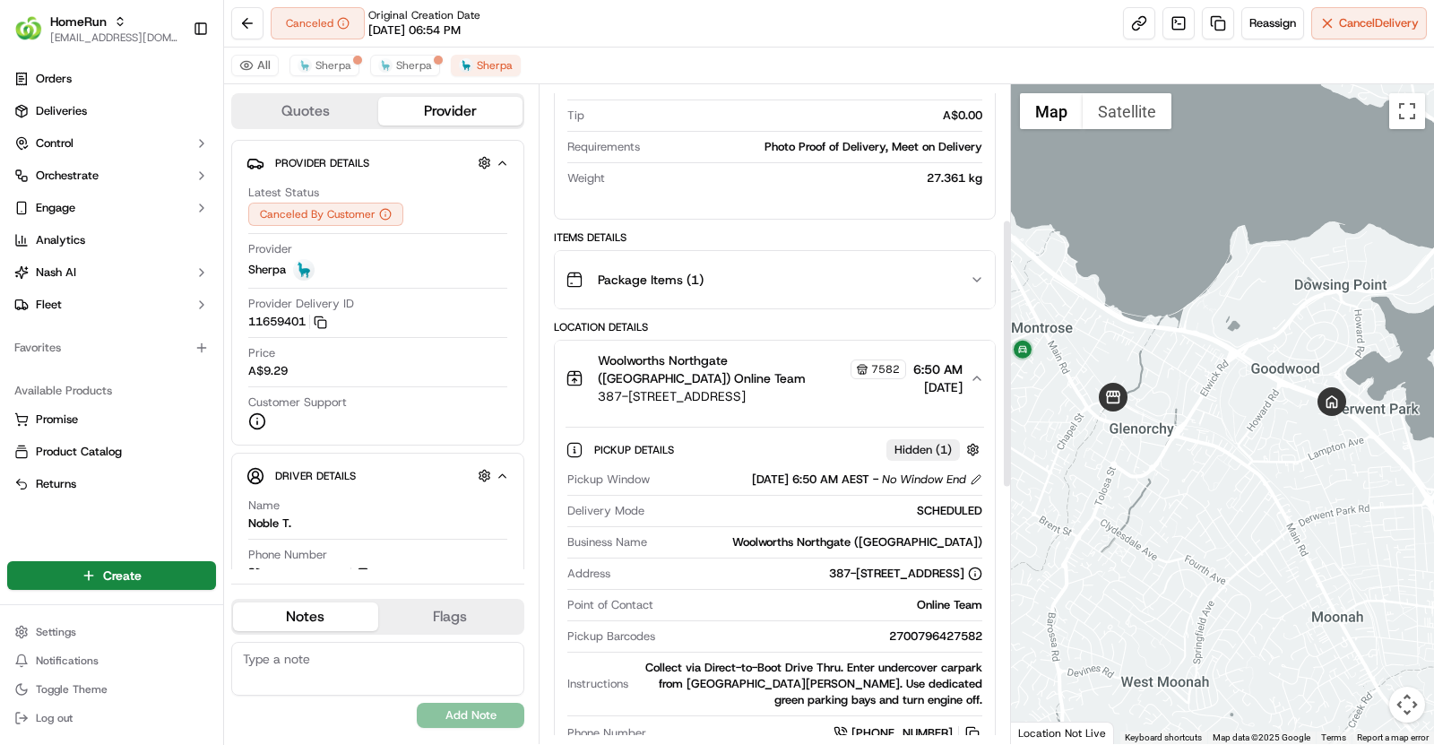
scroll to position [352, 0]
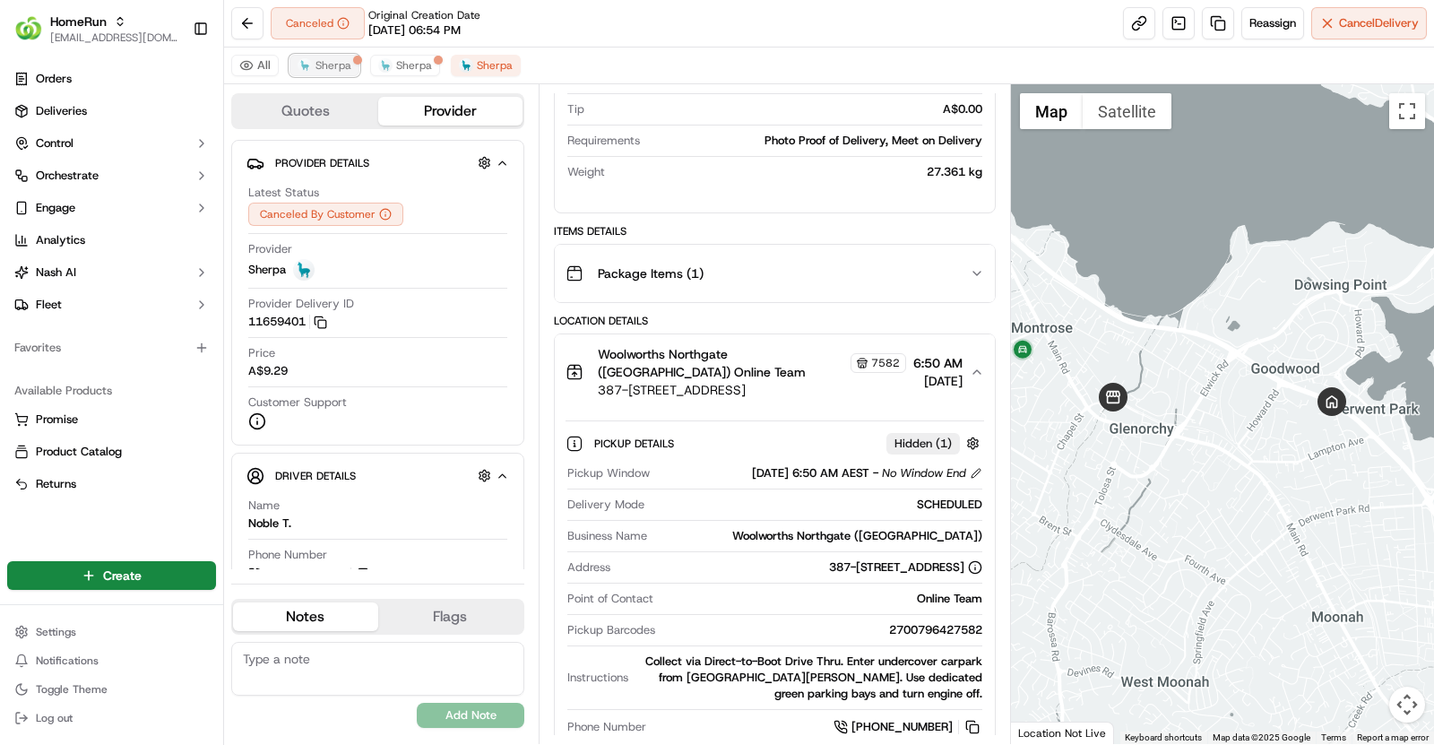
click at [327, 65] on span "Sherpa" at bounding box center [334, 65] width 36 height 14
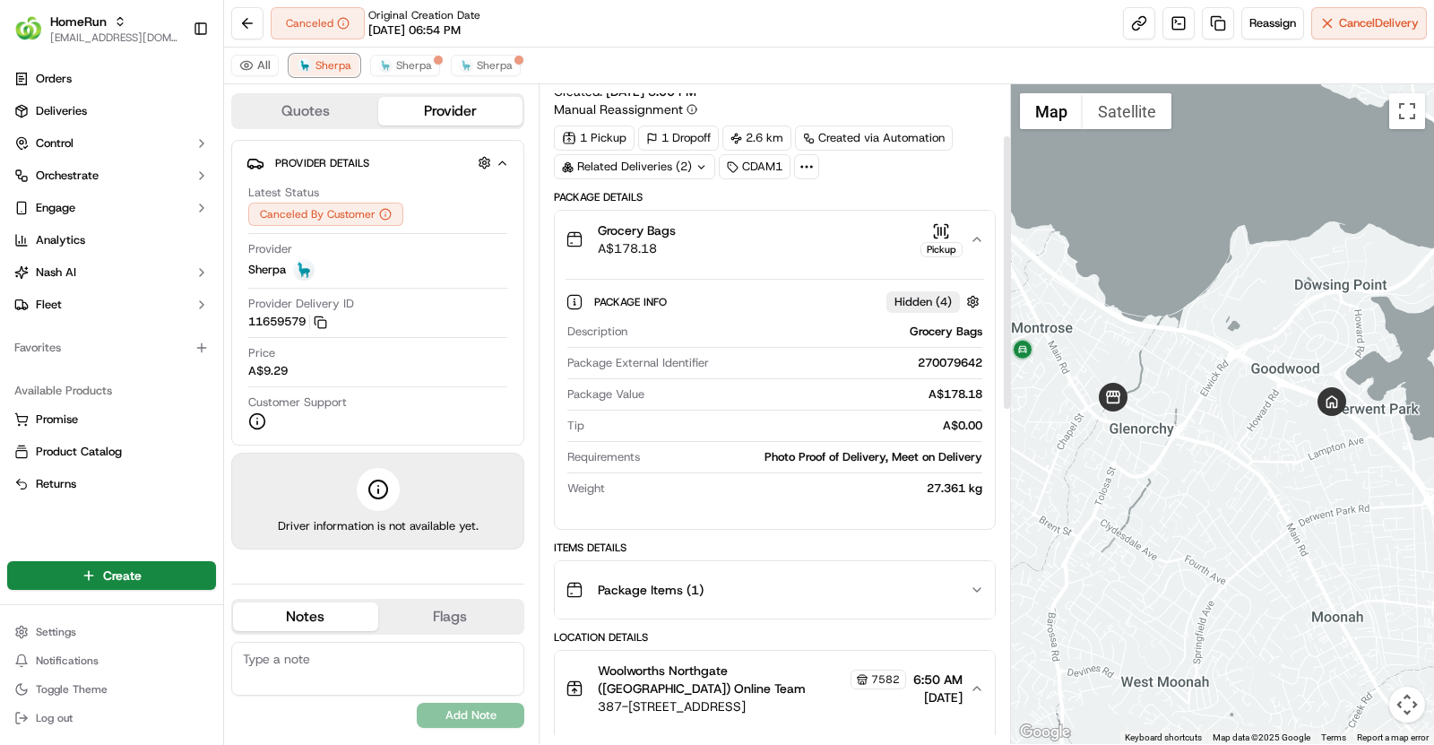
scroll to position [0, 0]
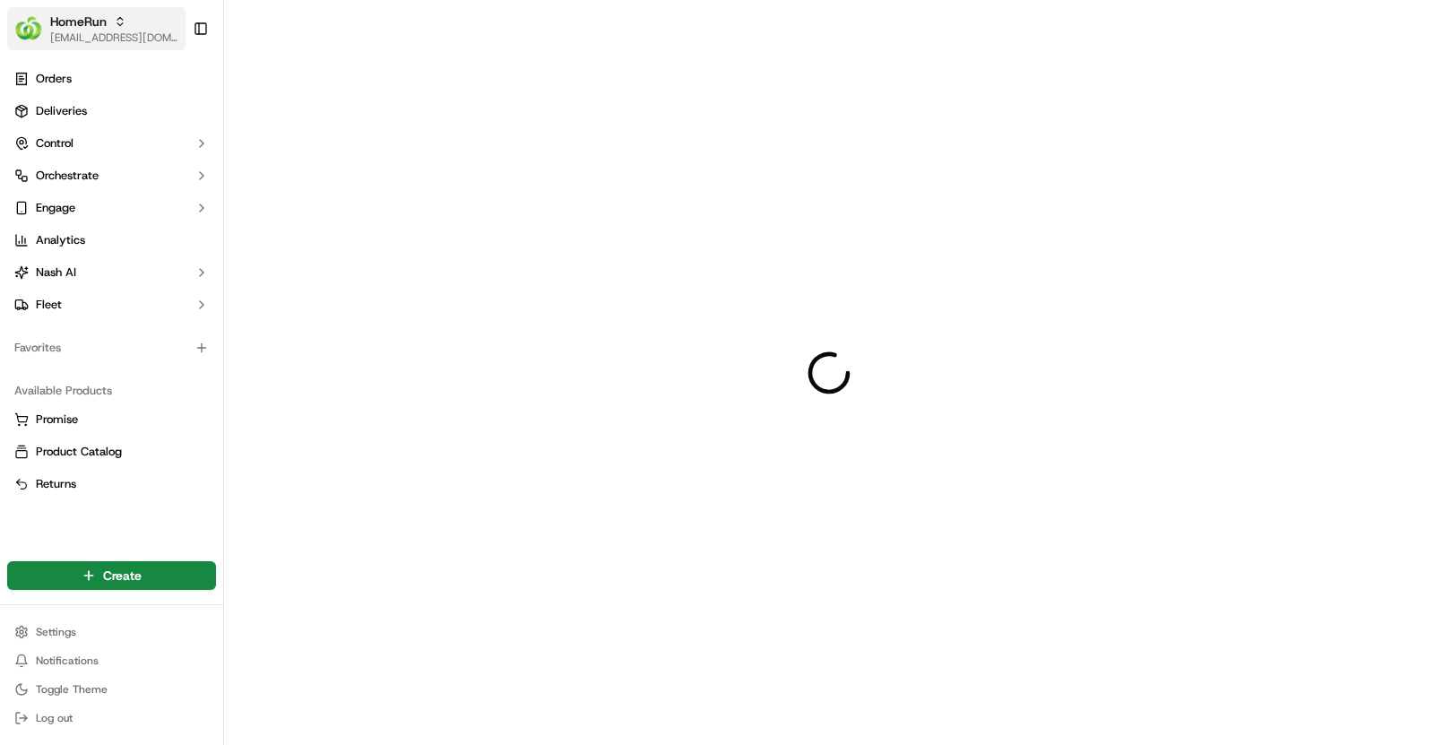
click at [123, 19] on icon "button" at bounding box center [120, 21] width 13 height 13
type input "k"
click at [75, 525] on div "Orders Deliveries Control Orchestrate Engage Analytics Nash AI Fleet Favorites …" at bounding box center [111, 300] width 223 height 486
click at [71, 32] on span "[EMAIL_ADDRESS][DOMAIN_NAME]" at bounding box center [114, 37] width 128 height 14
type input "K"
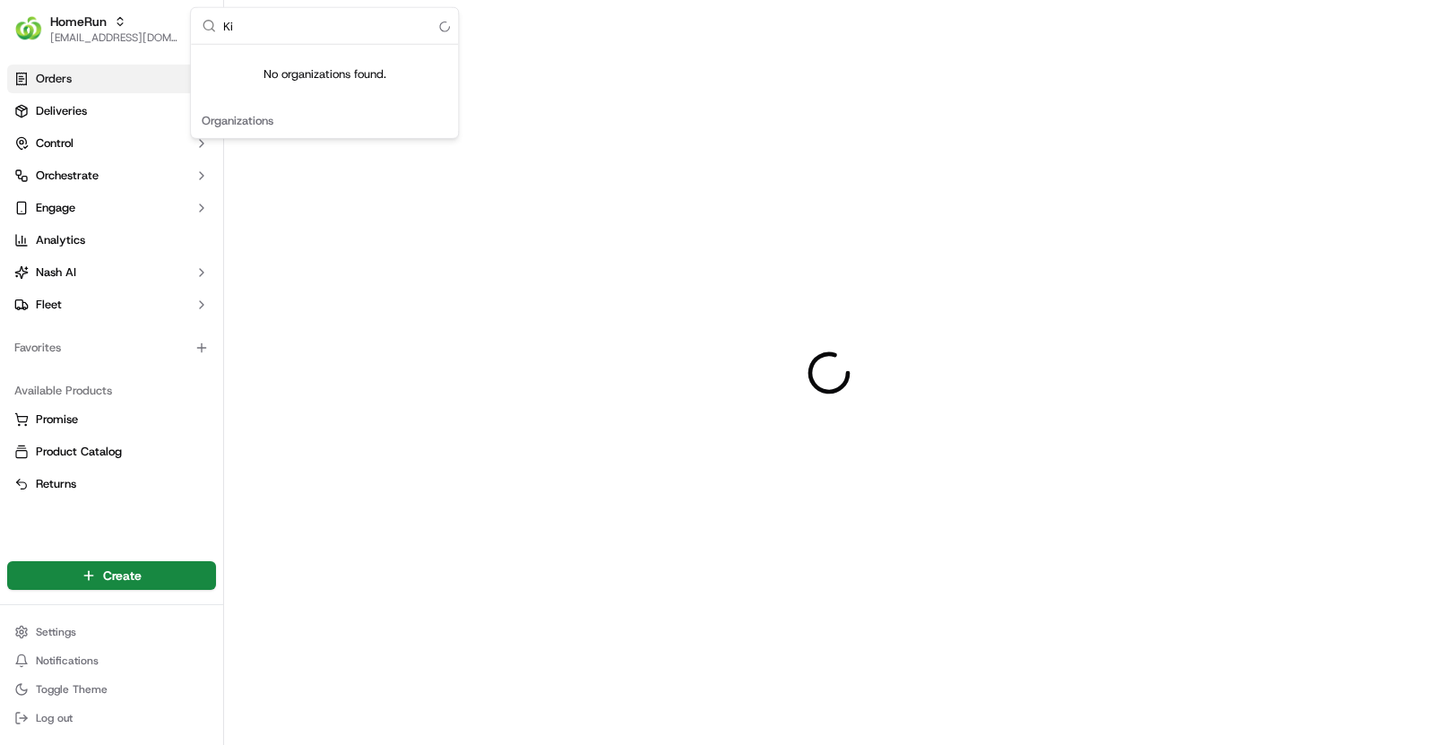
type input "K"
